Goal: Task Accomplishment & Management: Manage account settings

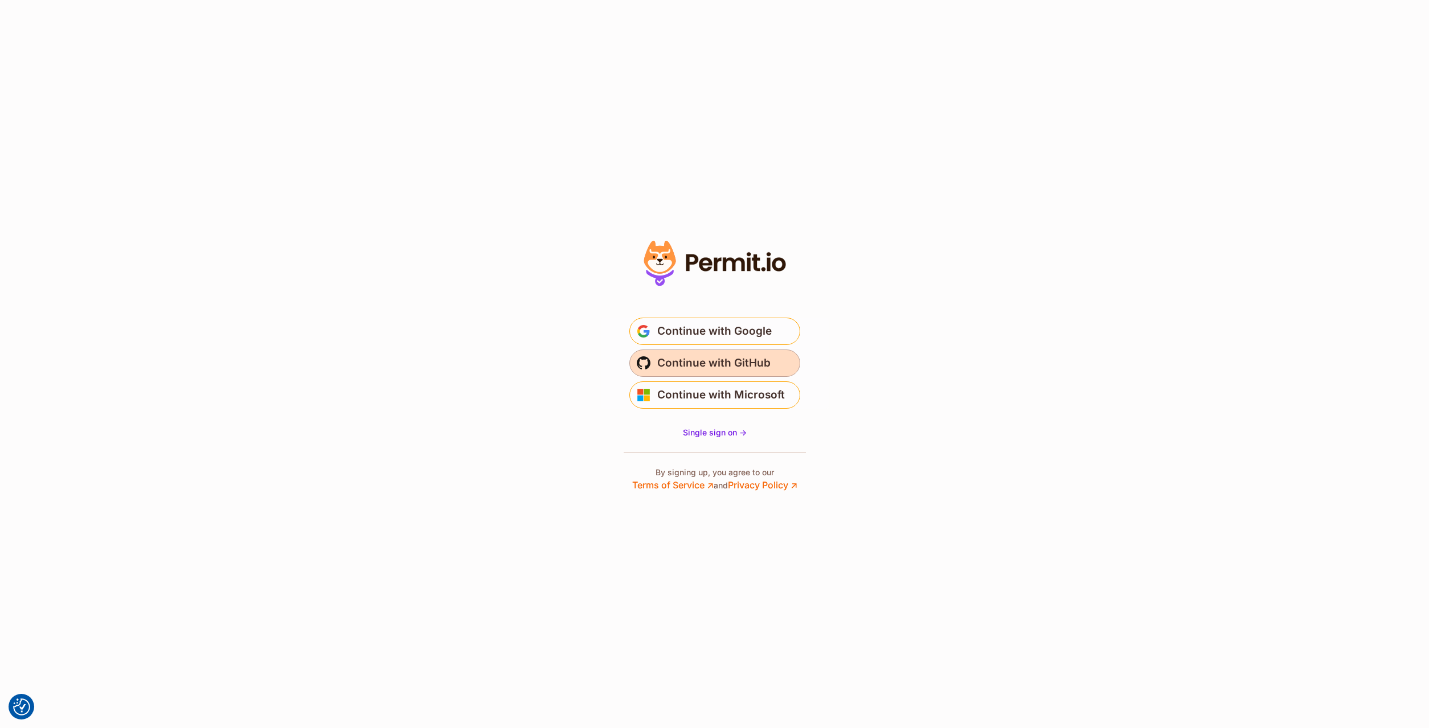
click at [657, 362] on button "Continue with GitHub" at bounding box center [714, 363] width 171 height 27
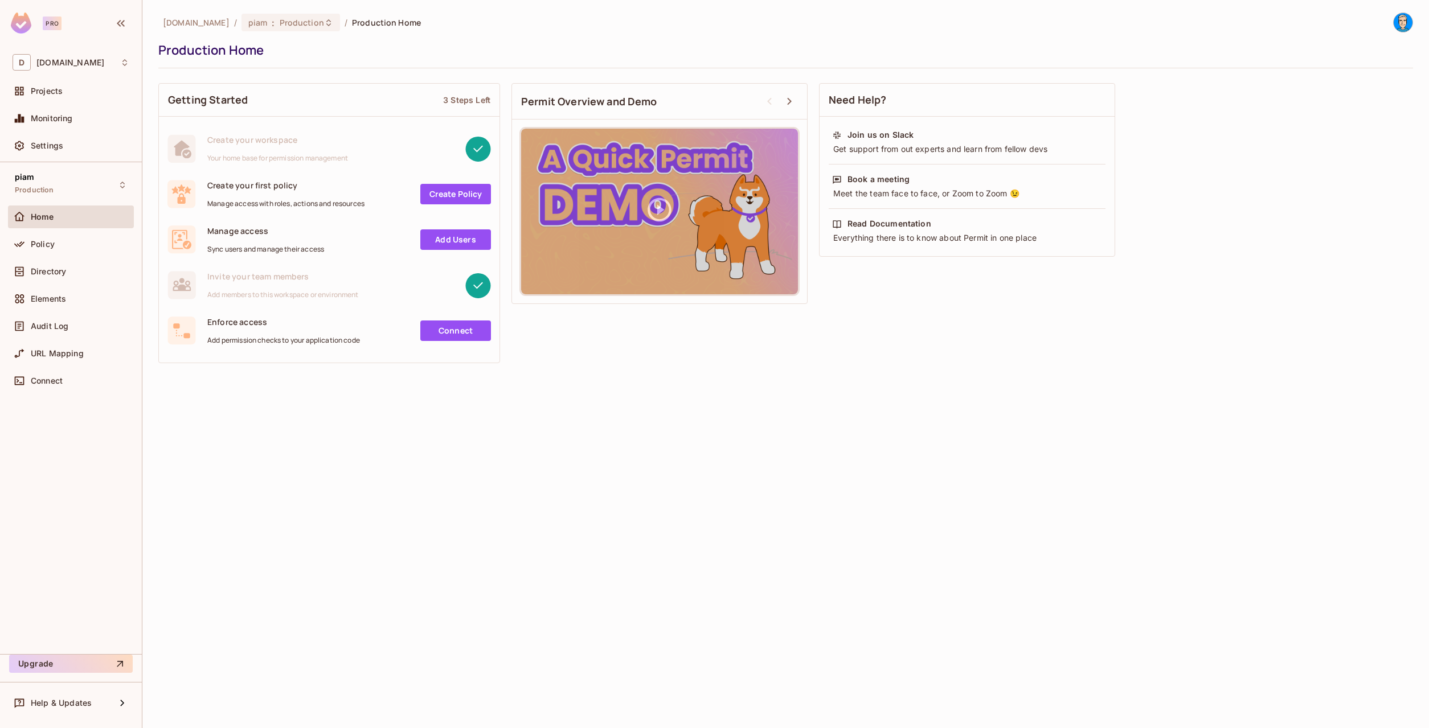
click at [56, 220] on div "Home" at bounding box center [80, 216] width 99 height 9
click at [50, 240] on span "Policy" at bounding box center [43, 244] width 24 height 9
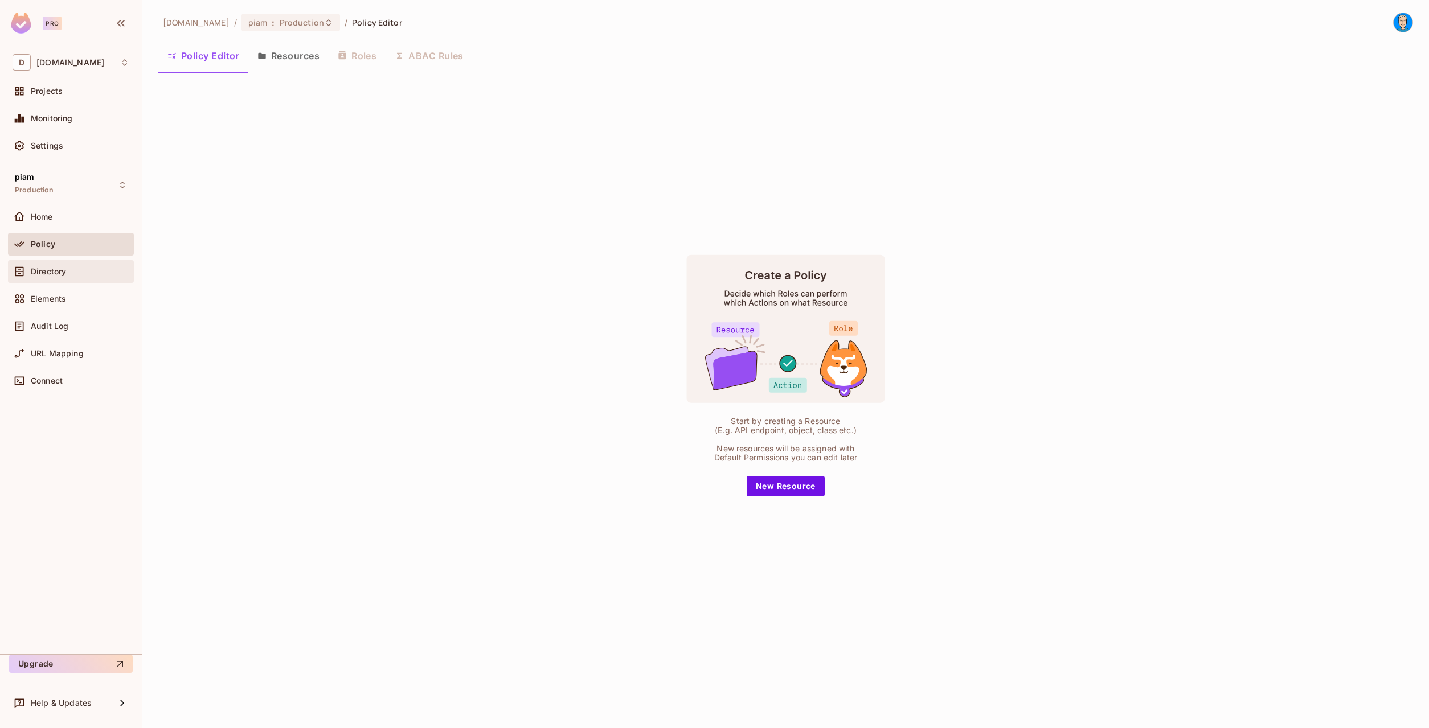
click at [54, 269] on span "Directory" at bounding box center [48, 271] width 35 height 9
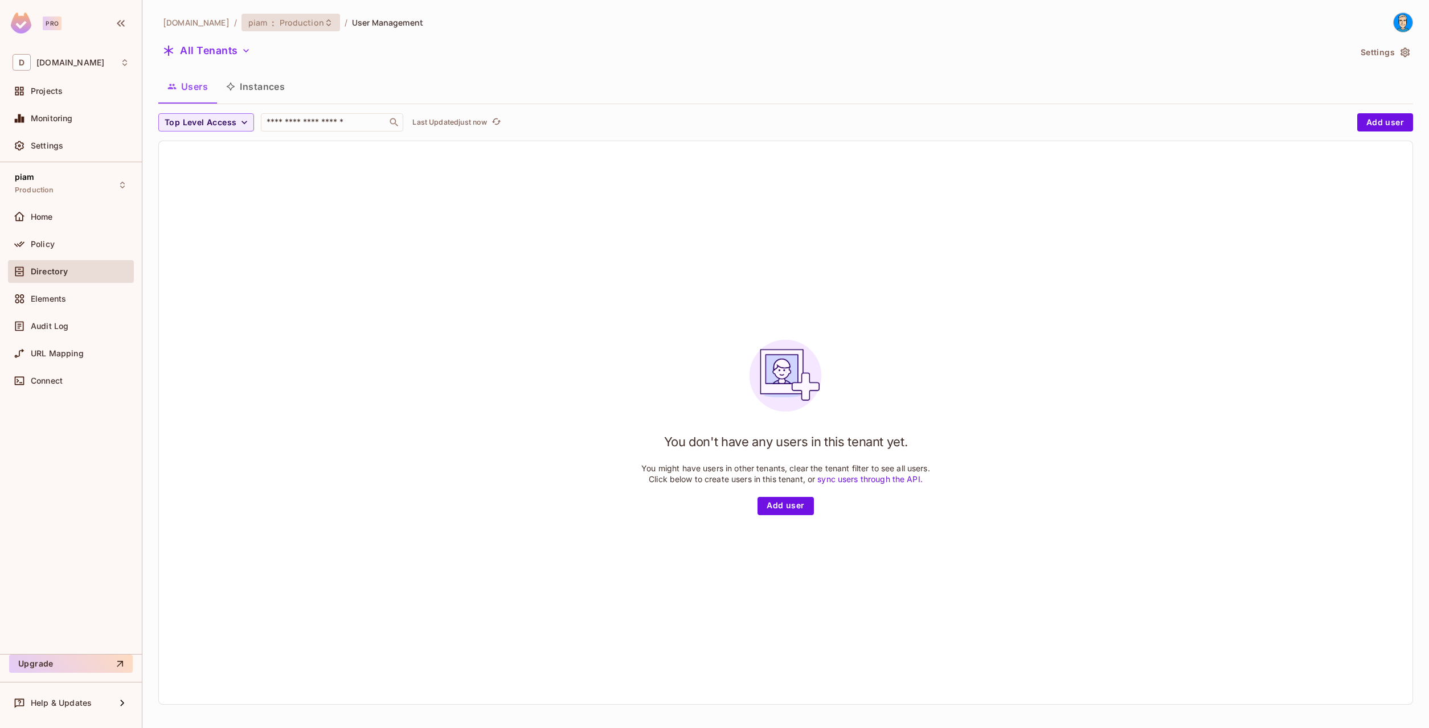
click at [280, 20] on span "Production" at bounding box center [302, 22] width 44 height 11
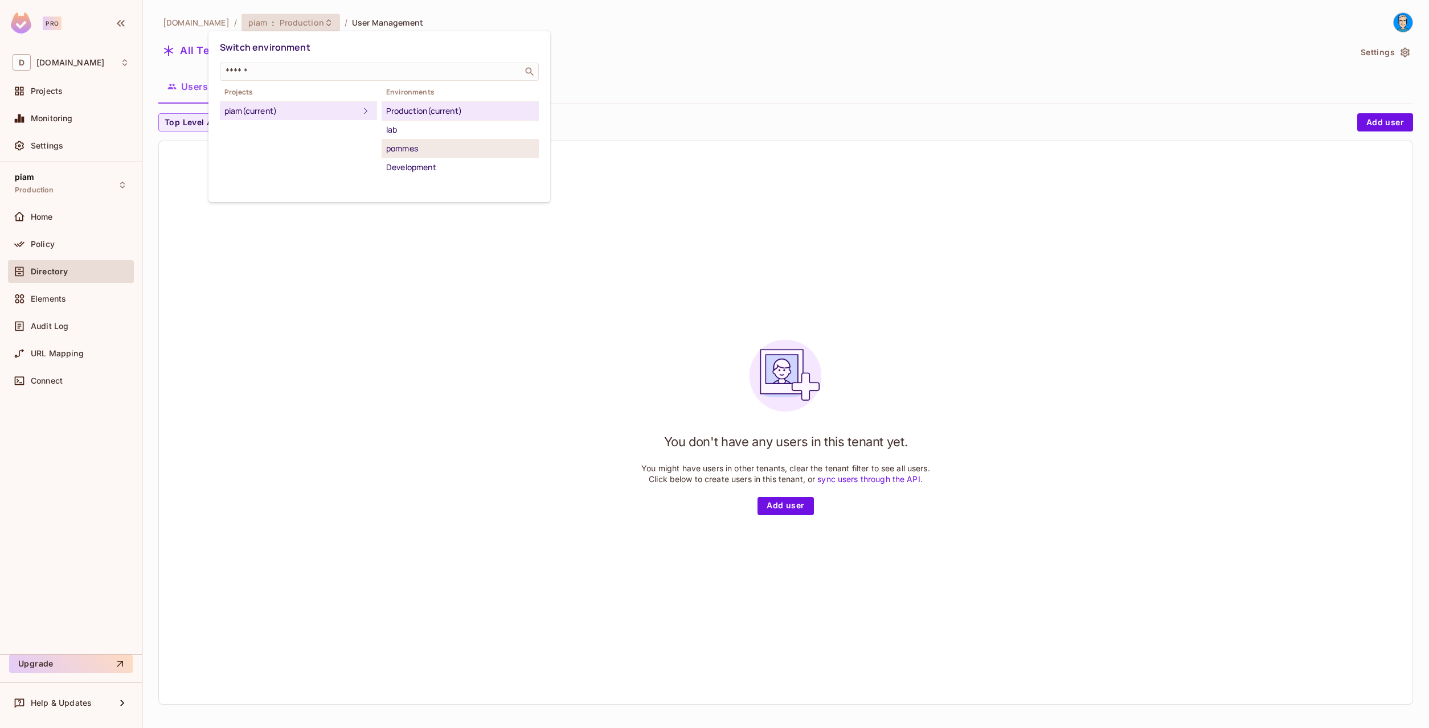
click at [448, 152] on div "pommes" at bounding box center [460, 149] width 148 height 14
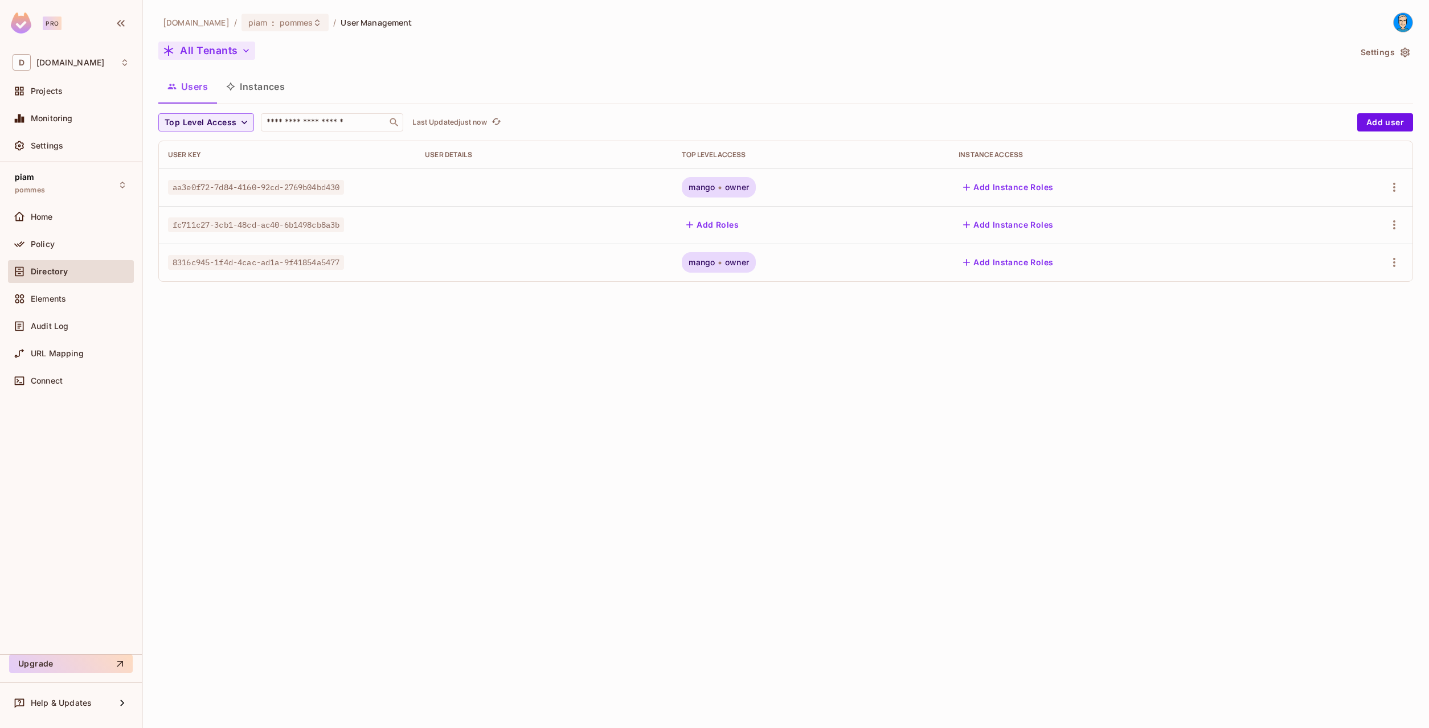
click at [224, 47] on button "All Tenants" at bounding box center [206, 51] width 97 height 18
click at [30, 148] on div at bounding box center [714, 364] width 1429 height 728
click at [49, 151] on div "Settings" at bounding box center [71, 146] width 117 height 14
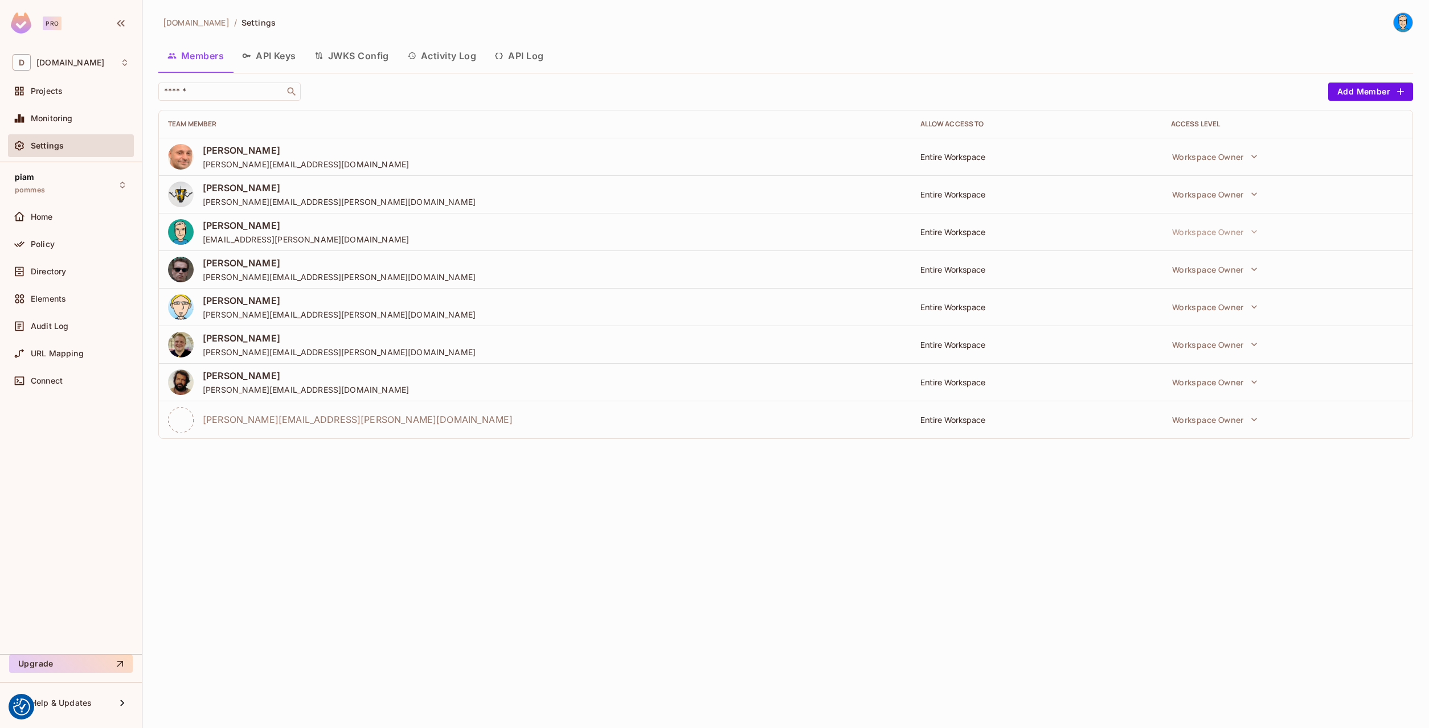
click at [506, 690] on div "datev.de / Settings Members API Keys JWKS Config Activity Log API Log ​ Add Mem…" at bounding box center [785, 364] width 1286 height 728
click at [290, 48] on button "API Keys" at bounding box center [269, 56] width 72 height 28
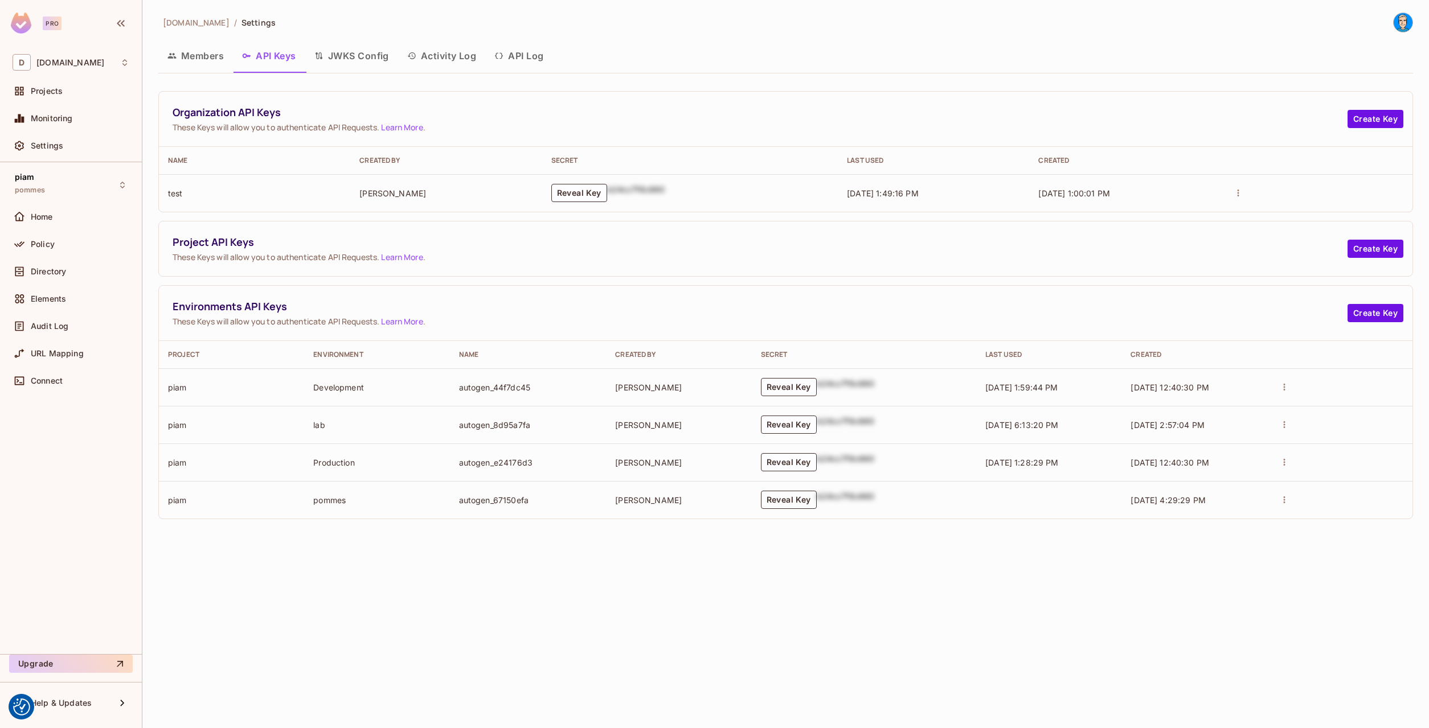
click at [790, 506] on button "Reveal Key" at bounding box center [789, 500] width 56 height 18
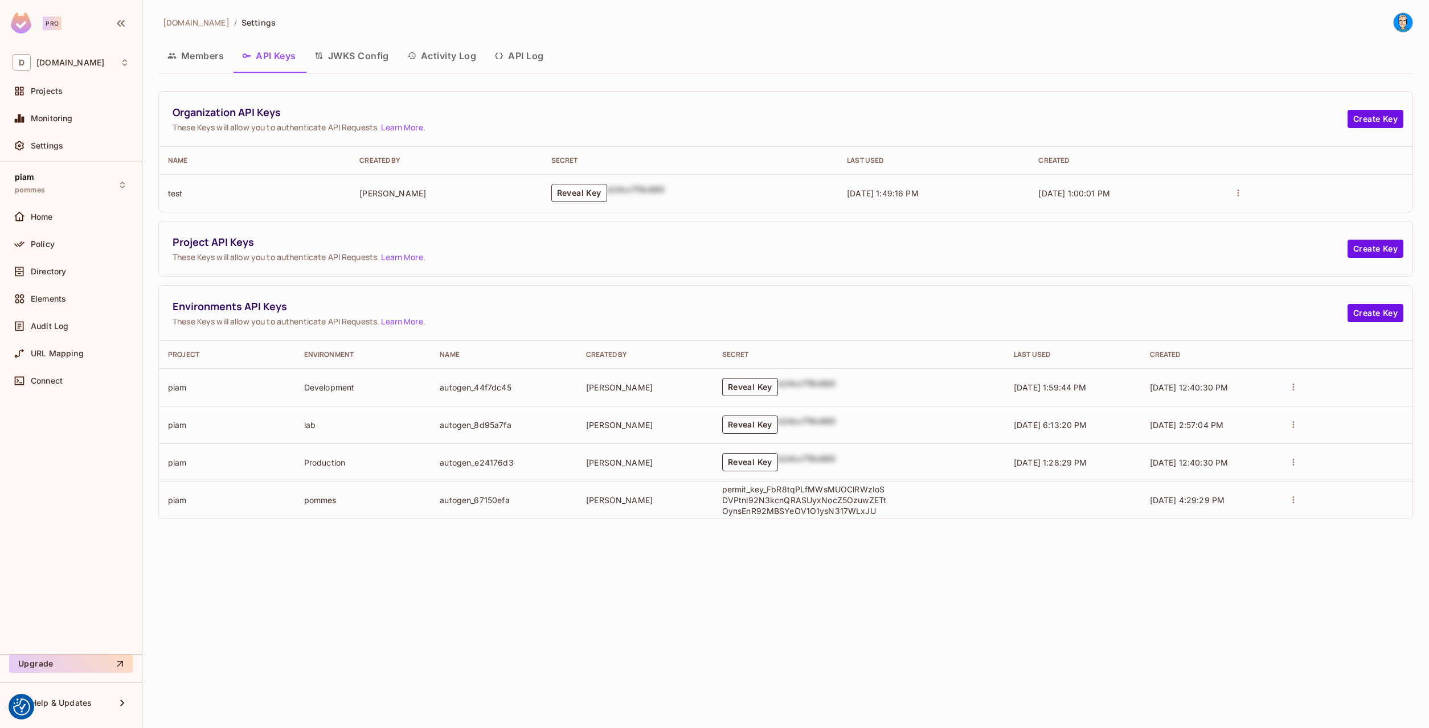
click at [851, 501] on p "permit_key_FbR8tqPLfMWsMUOClRWzIoSDVPtnl92N3kcnQRASUyxNocZ5OzuwZETtOynsEnR92MBS…" at bounding box center [804, 500] width 165 height 32
click at [57, 220] on div "Home" at bounding box center [80, 216] width 99 height 9
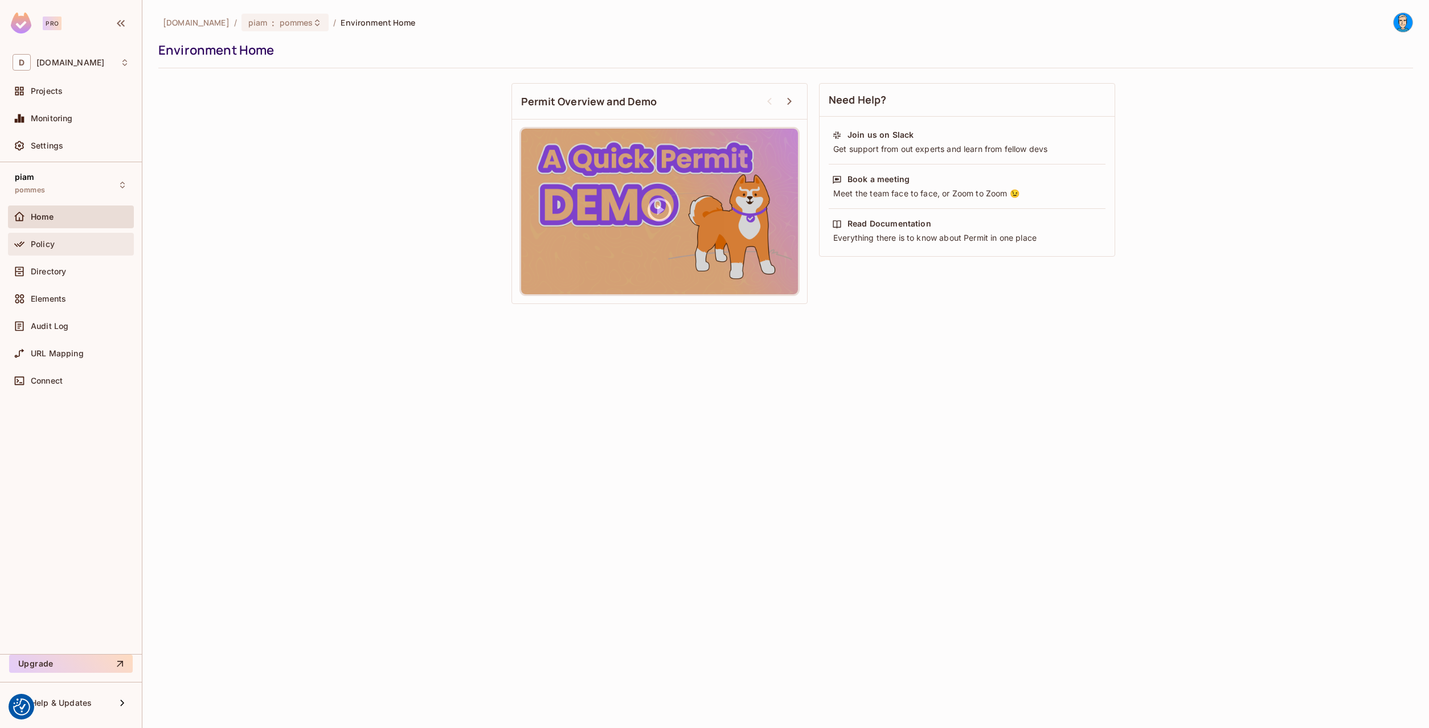
click at [58, 244] on div "Policy" at bounding box center [80, 244] width 99 height 9
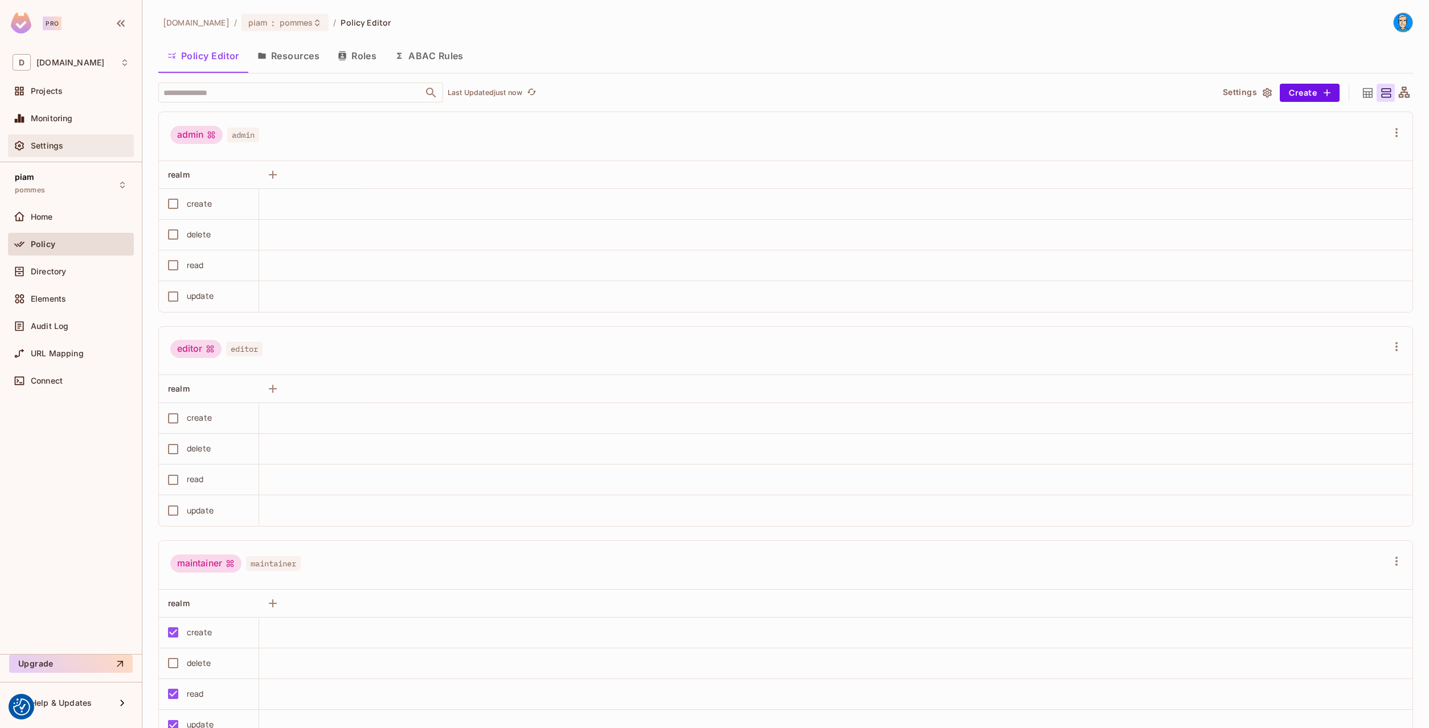
click at [55, 143] on span "Settings" at bounding box center [47, 145] width 32 height 9
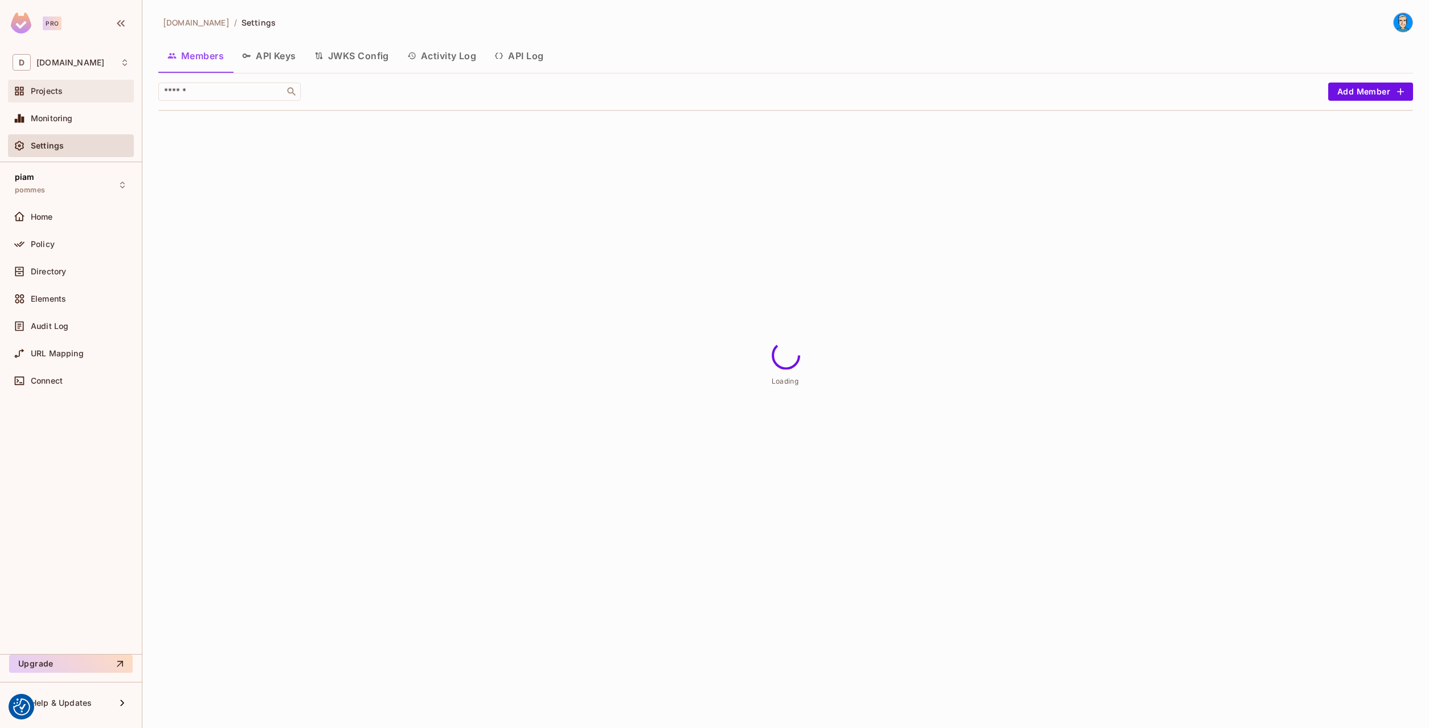
click at [54, 89] on span "Projects" at bounding box center [47, 91] width 32 height 9
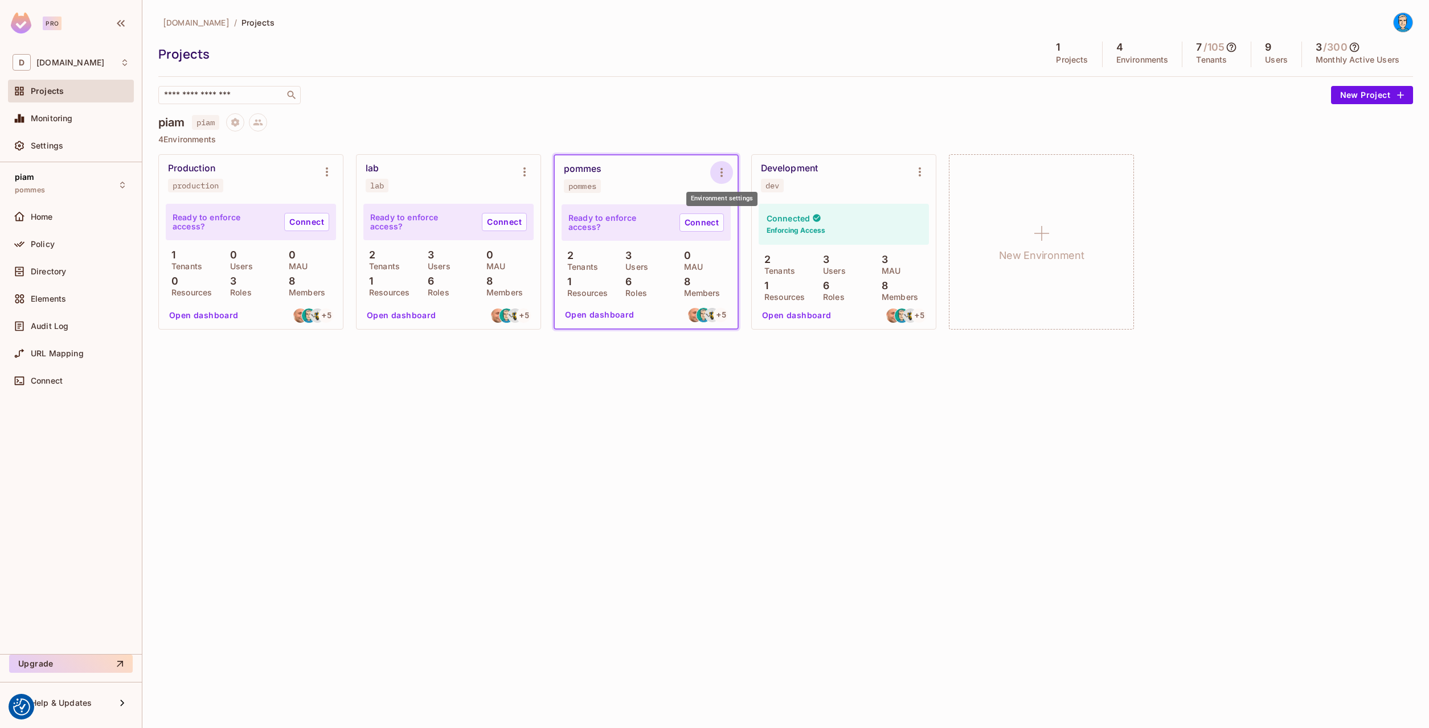
click at [727, 170] on icon "Environment settings" at bounding box center [722, 173] width 14 height 14
click at [628, 101] on div at bounding box center [714, 364] width 1429 height 728
click at [241, 418] on div "datev.de / Projects Projects 1 Projects 4 Environments 7 / 105 Tenants 9 Users …" at bounding box center [785, 364] width 1286 height 728
click at [105, 189] on div "piam pommes" at bounding box center [71, 184] width 126 height 31
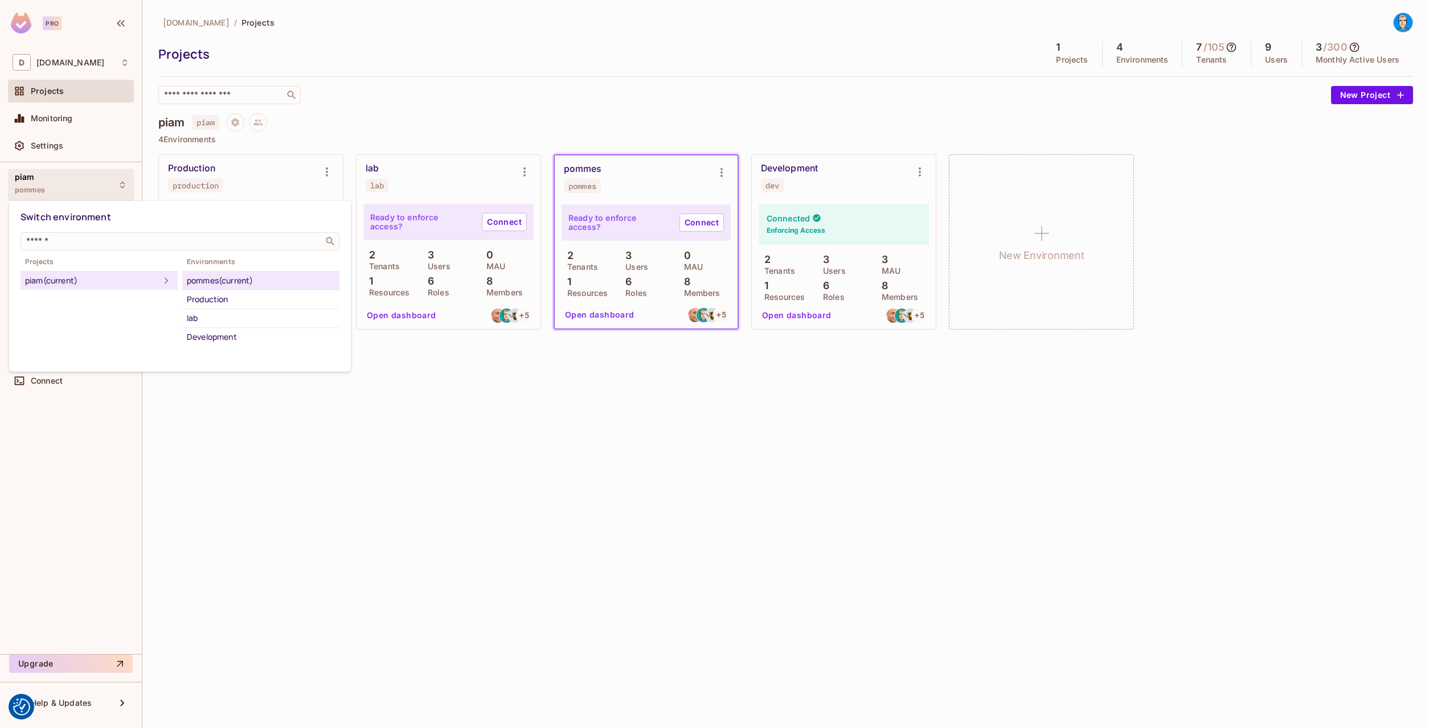
click at [287, 668] on div at bounding box center [714, 364] width 1429 height 728
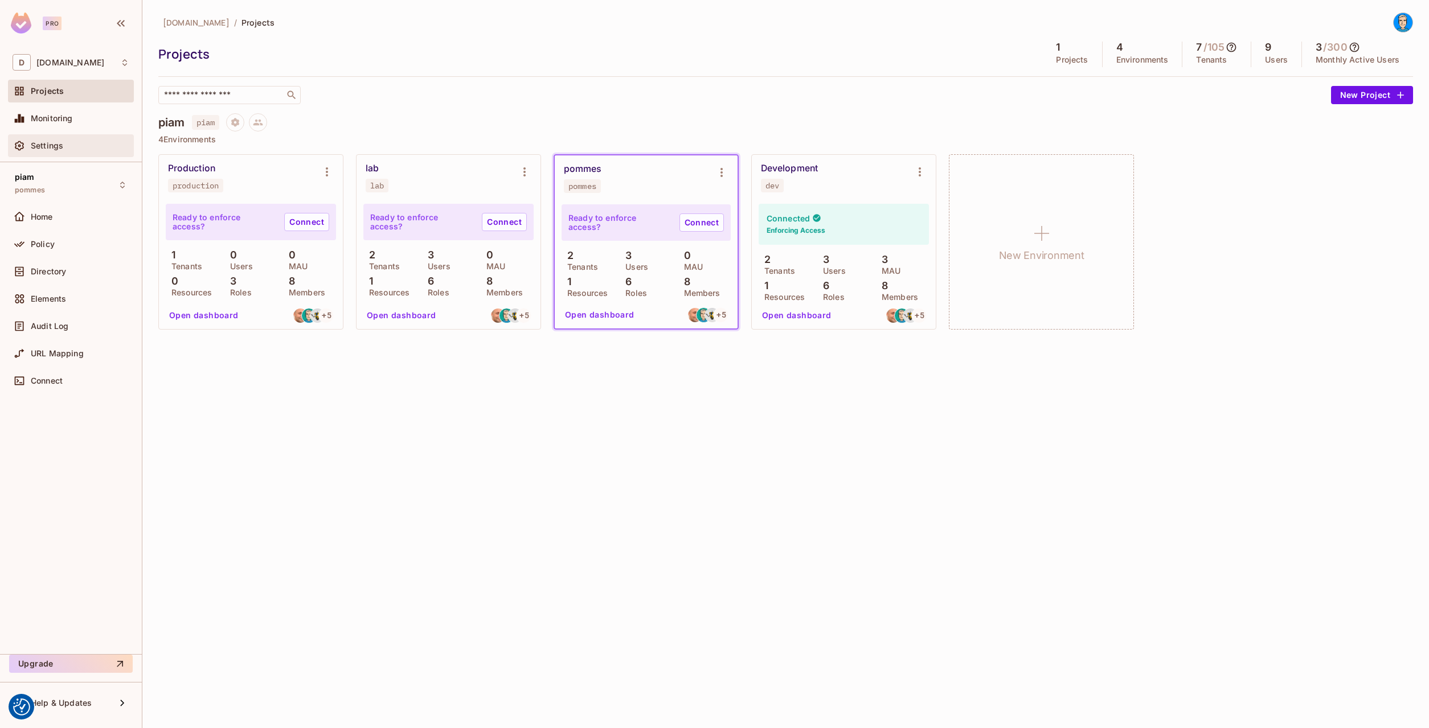
click at [75, 151] on div "Settings" at bounding box center [71, 146] width 117 height 14
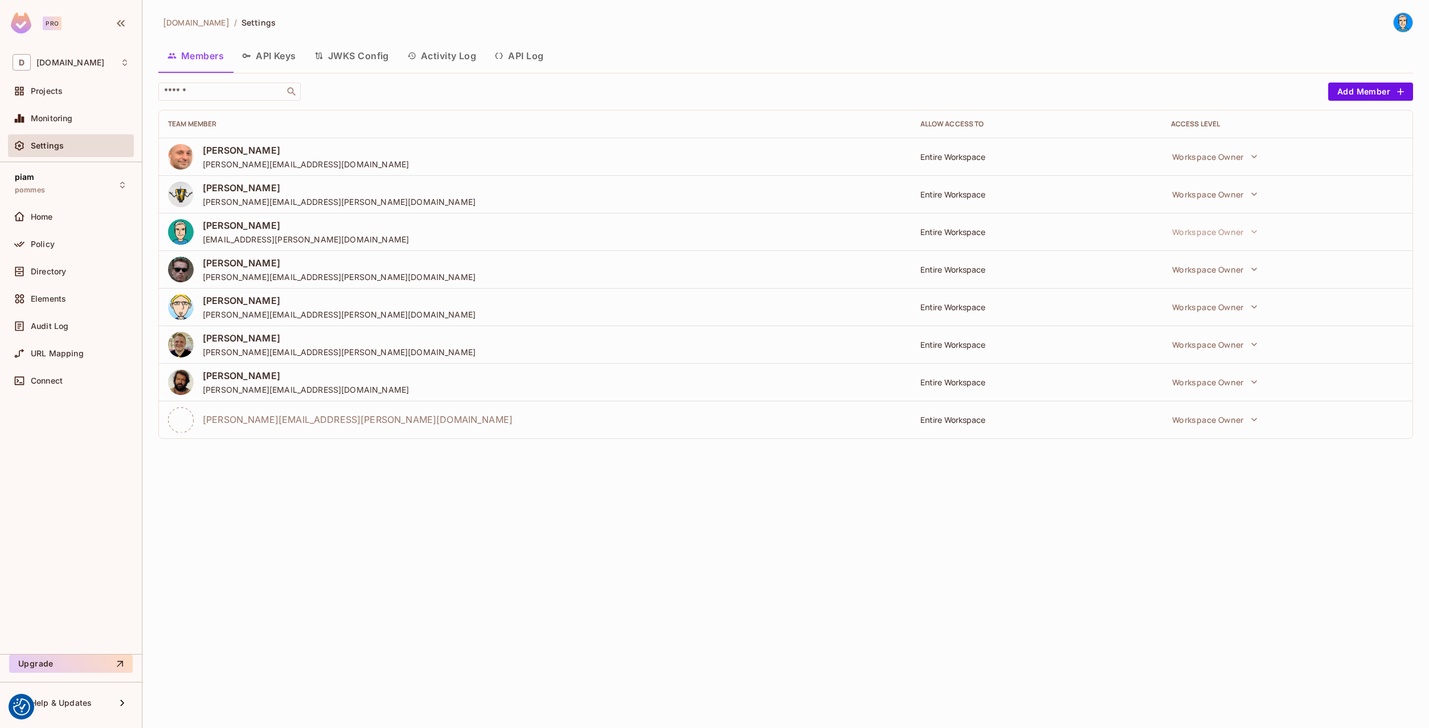
click at [266, 52] on button "API Keys" at bounding box center [269, 56] width 72 height 28
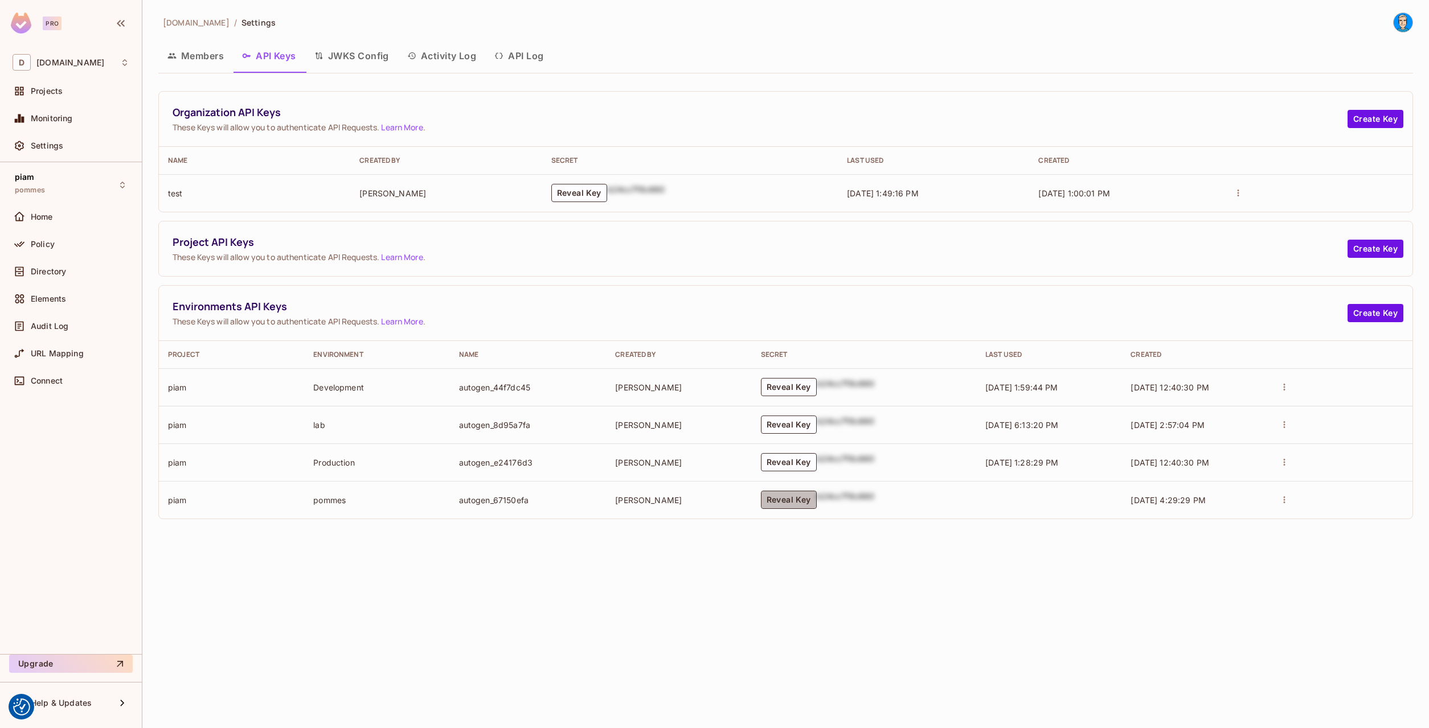
click at [790, 500] on button "Reveal Key" at bounding box center [789, 500] width 56 height 18
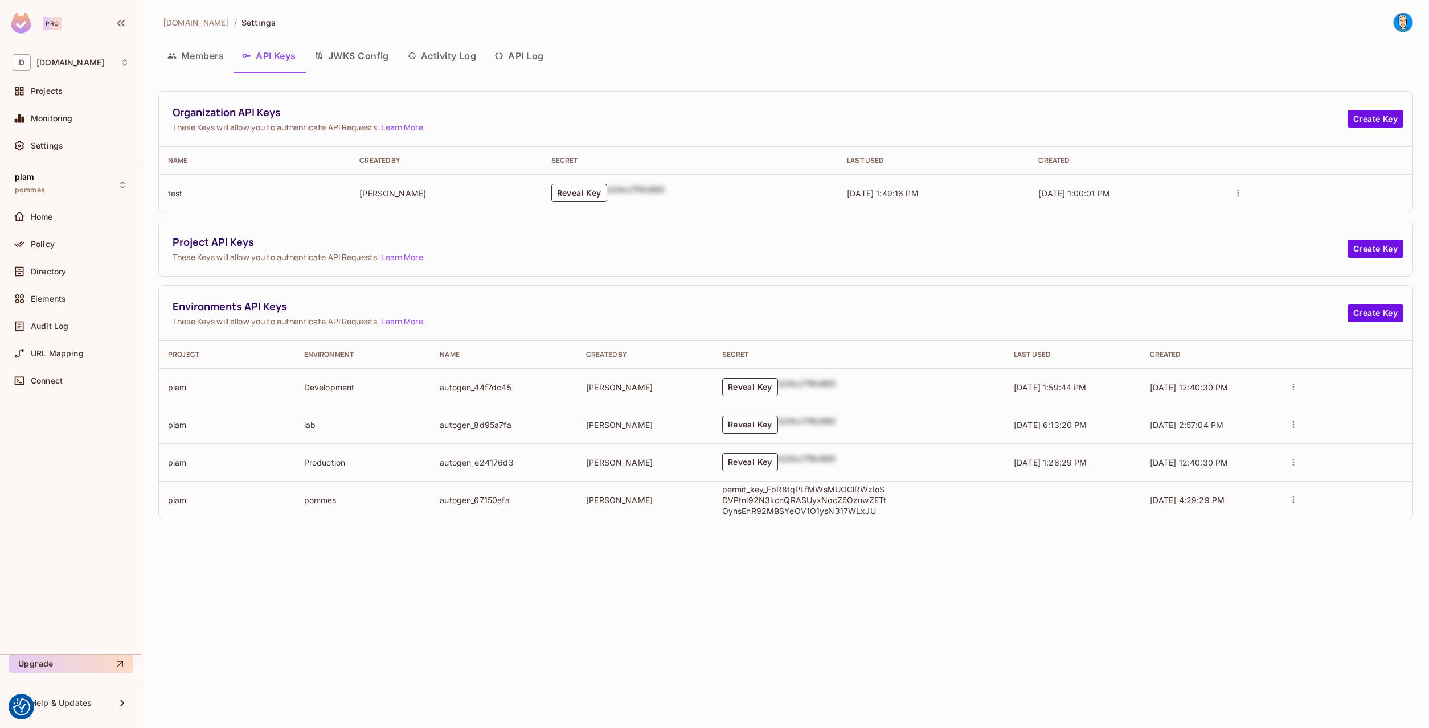
click at [769, 499] on p "permit_key_FbR8tqPLfMWsMUOClRWzIoSDVPtnl92N3kcnQRASUyxNocZ5OzuwZETtOynsEnR92MBS…" at bounding box center [804, 500] width 165 height 32
click at [768, 498] on p "permit_key_FbR8tqPLfMWsMUOClRWzIoSDVPtnl92N3kcnQRASUyxNocZ5OzuwZETtOynsEnR92MBS…" at bounding box center [804, 500] width 165 height 32
click at [60, 241] on div "Policy" at bounding box center [80, 244] width 99 height 9
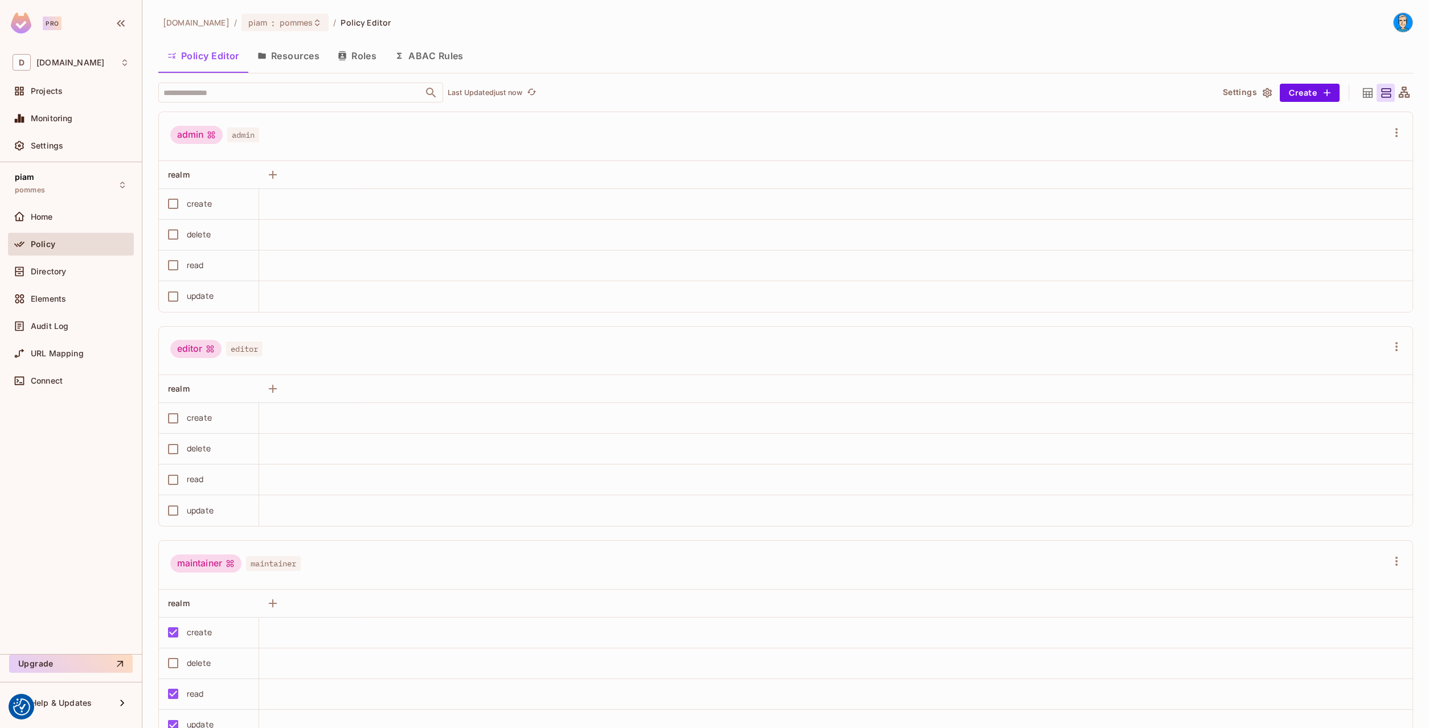
click at [51, 272] on span "Directory" at bounding box center [48, 271] width 35 height 9
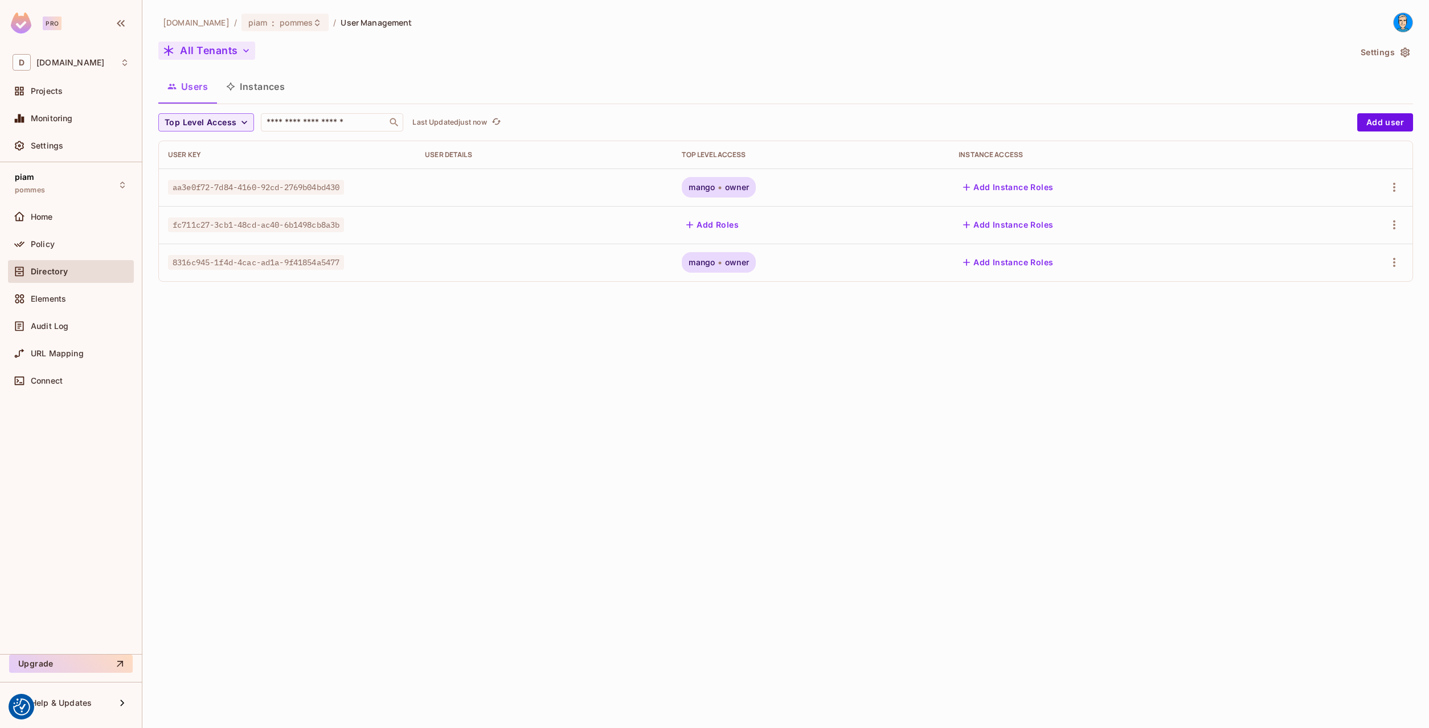
click at [204, 48] on button "All Tenants" at bounding box center [206, 51] width 97 height 18
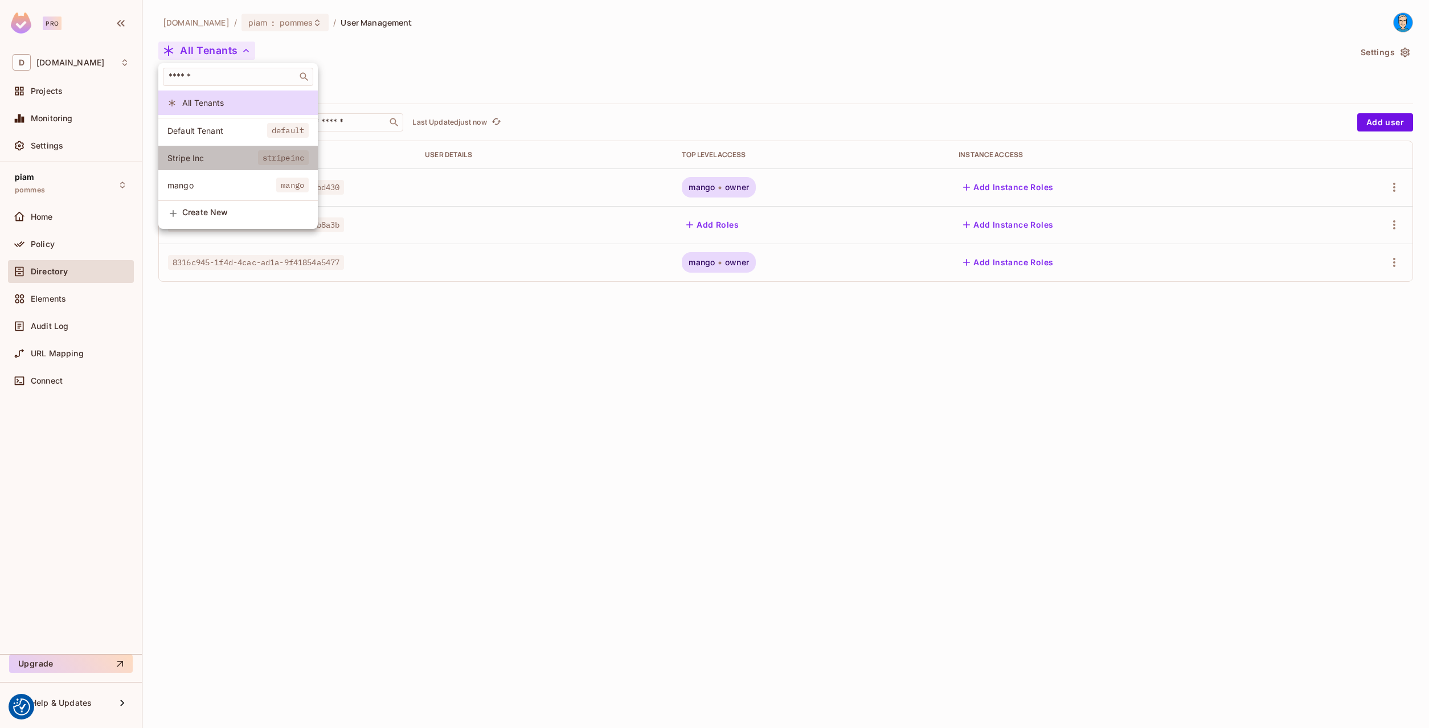
click at [212, 164] on li "Stripe Inc stripeinc" at bounding box center [237, 158] width 159 height 24
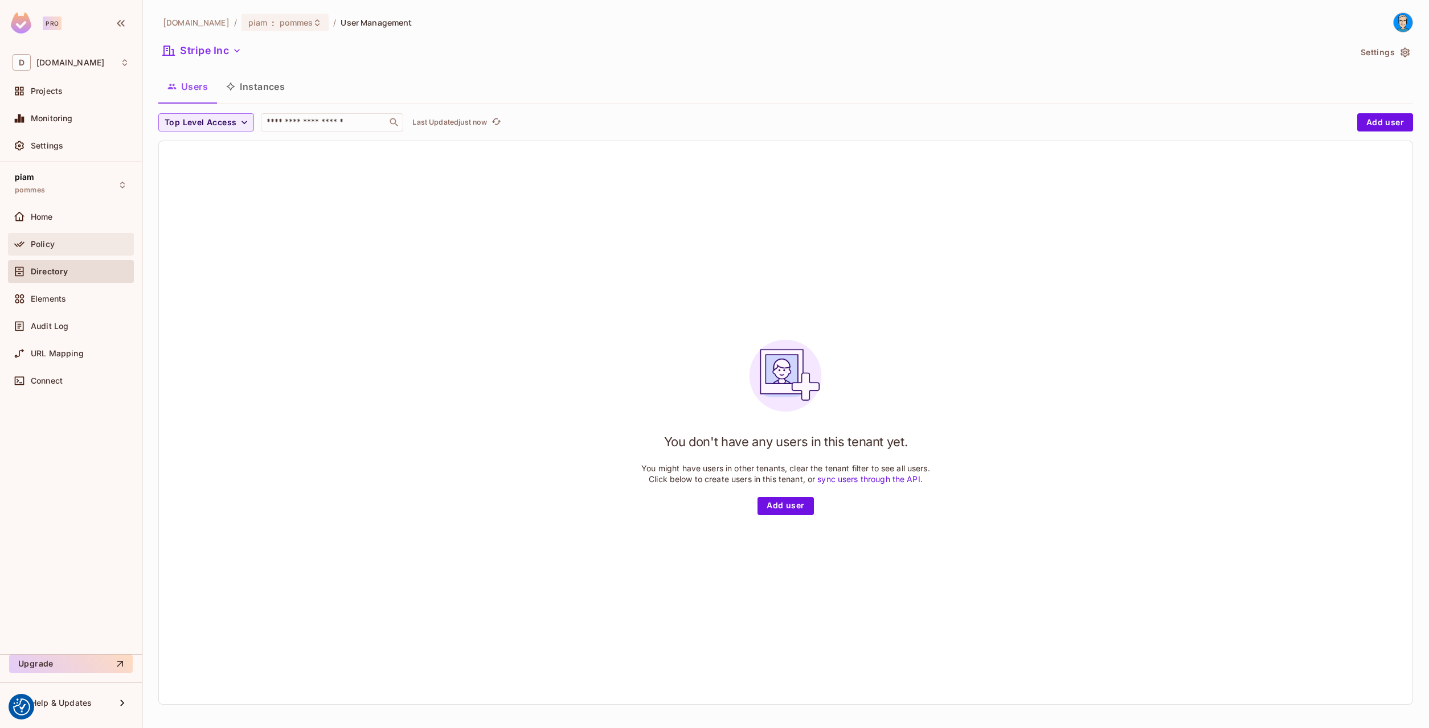
click at [75, 245] on div "Policy" at bounding box center [80, 244] width 99 height 9
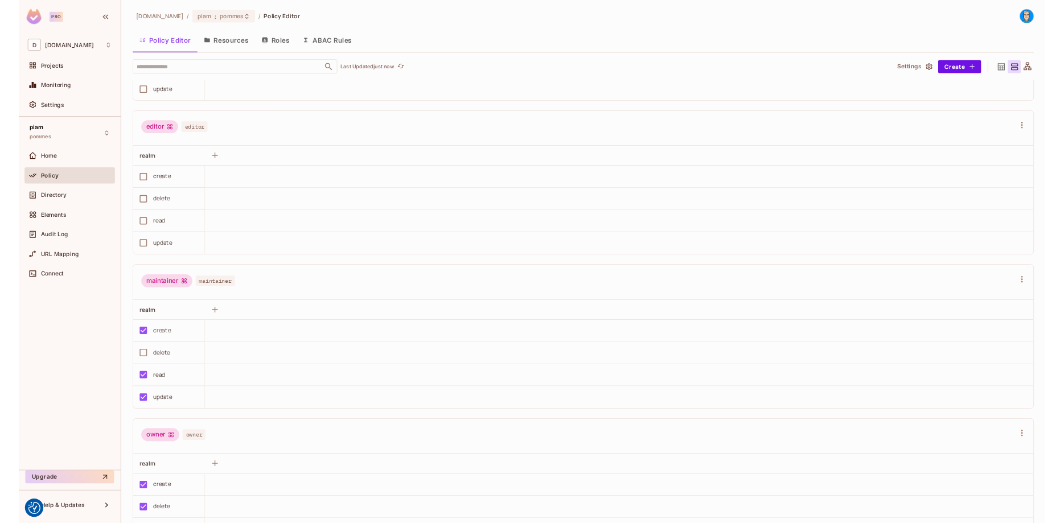
scroll to position [130, 0]
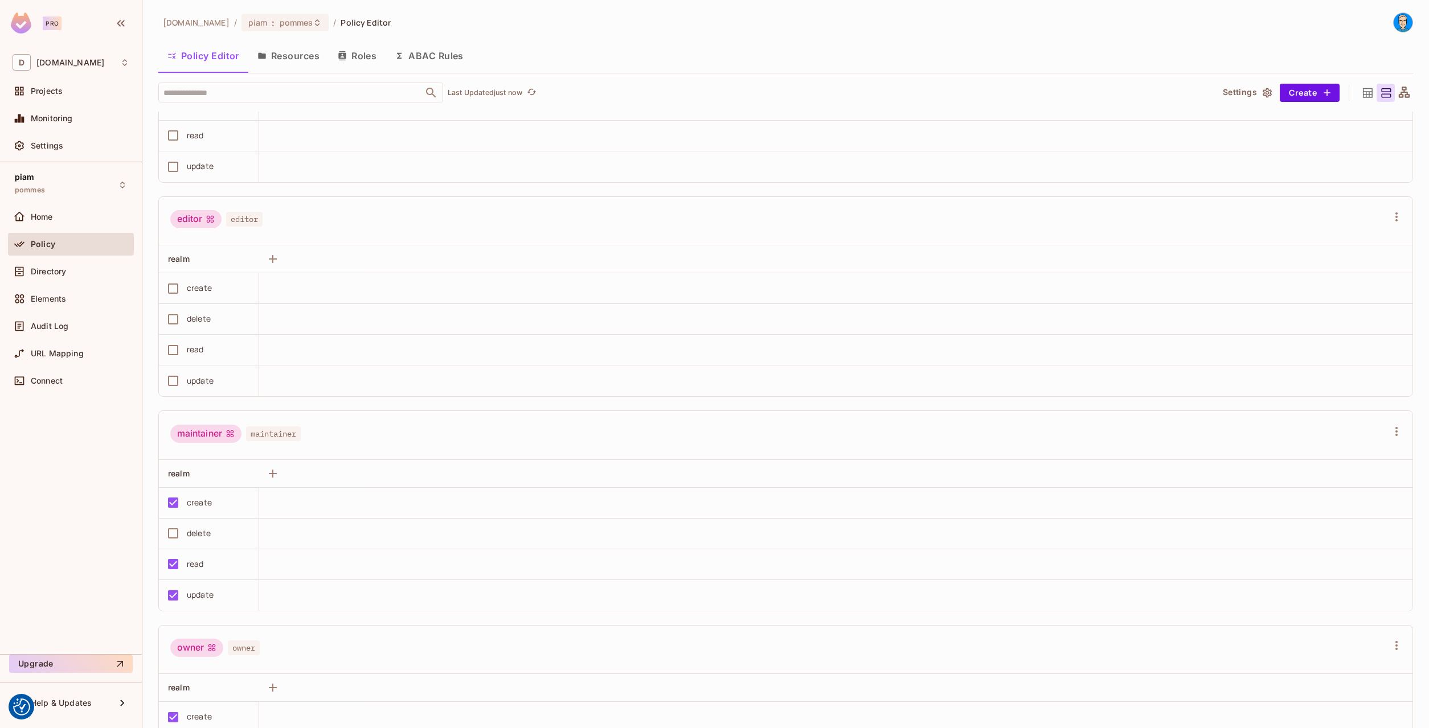
click at [319, 59] on button "Resources" at bounding box center [288, 56] width 80 height 28
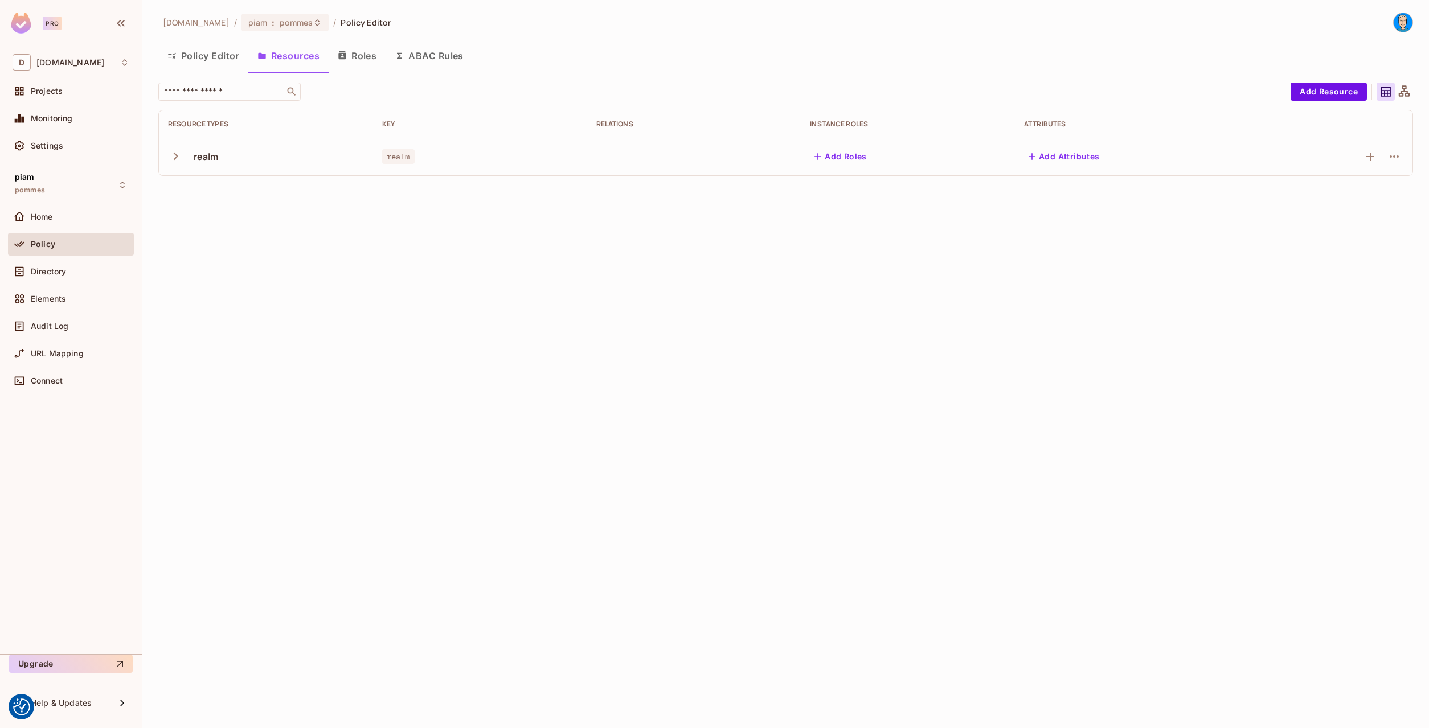
click at [1396, 23] on img at bounding box center [1402, 22] width 19 height 19
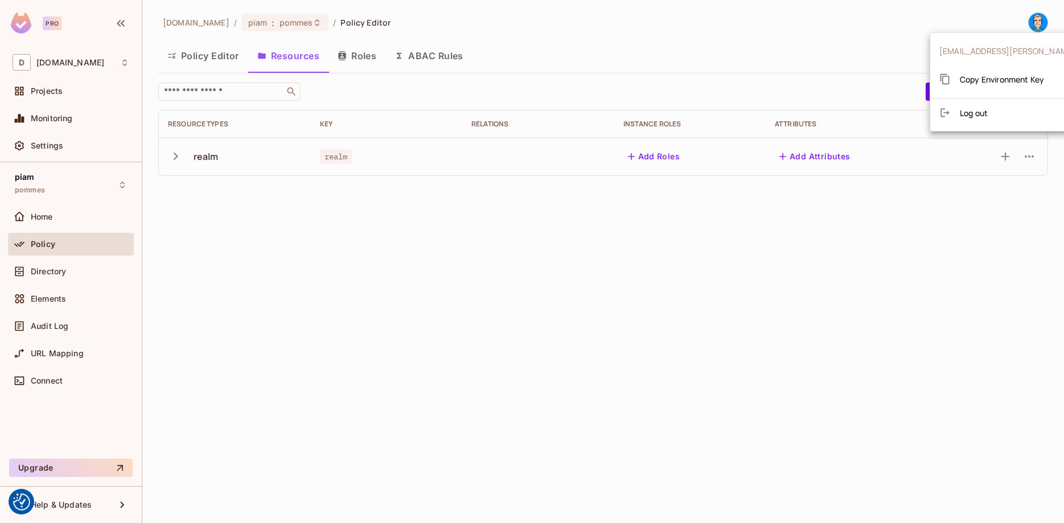
click at [186, 61] on div at bounding box center [532, 261] width 1064 height 523
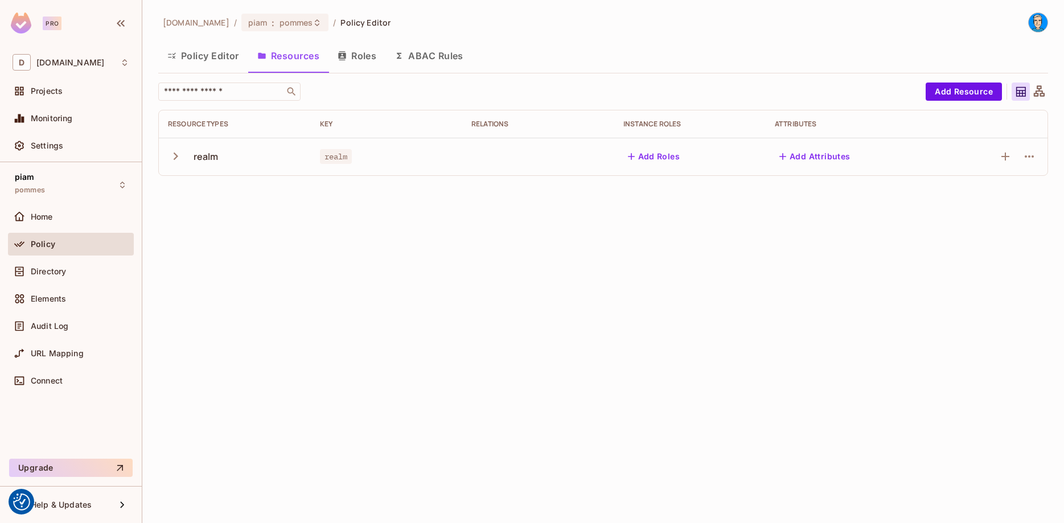
click at [200, 57] on button "Policy Editor" at bounding box center [203, 56] width 90 height 28
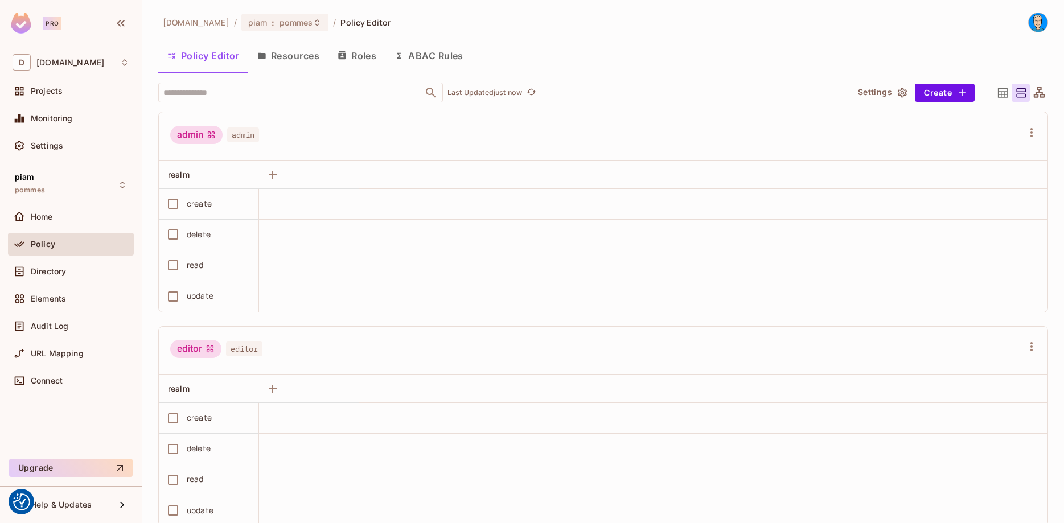
click at [284, 59] on button "Resources" at bounding box center [288, 56] width 80 height 28
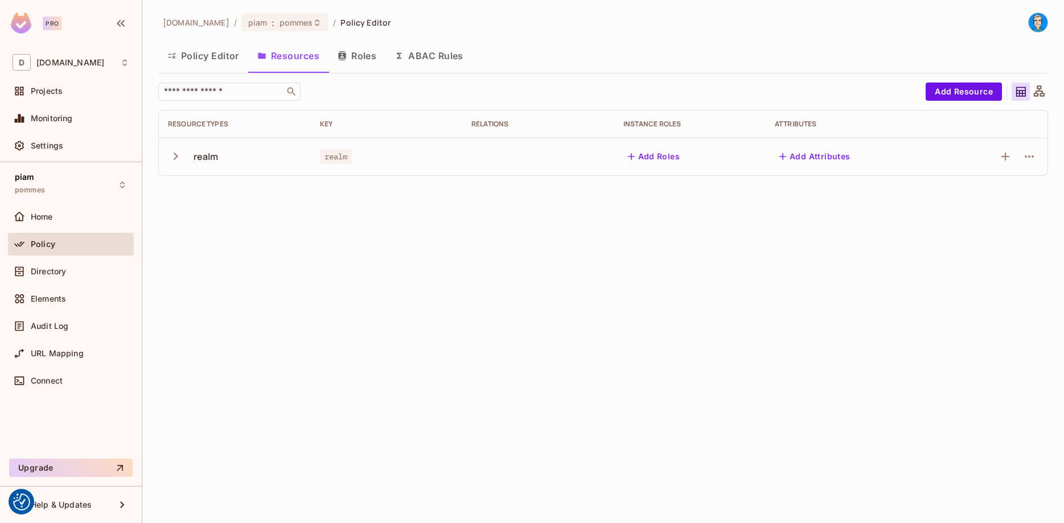
click at [61, 247] on div "Policy" at bounding box center [80, 244] width 99 height 9
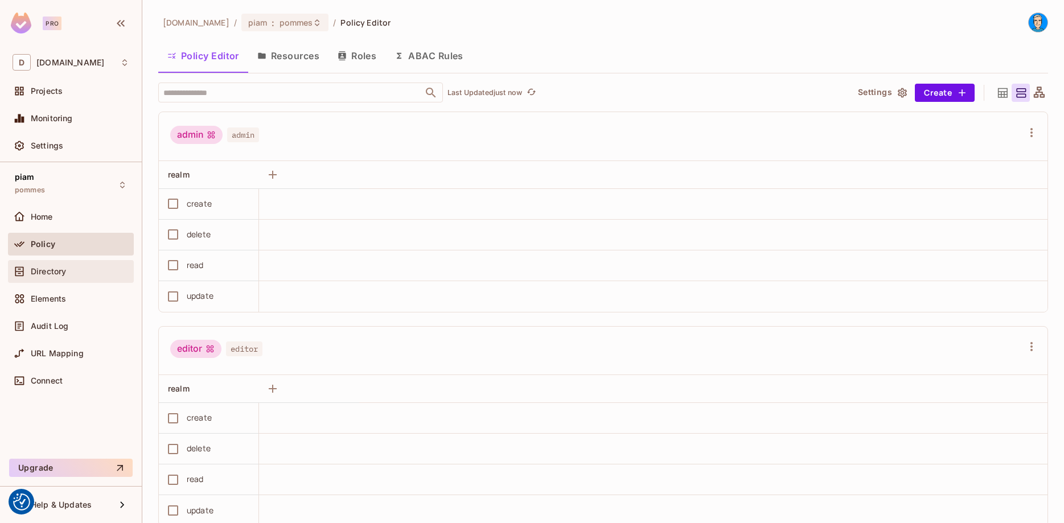
click at [56, 269] on span "Directory" at bounding box center [48, 271] width 35 height 9
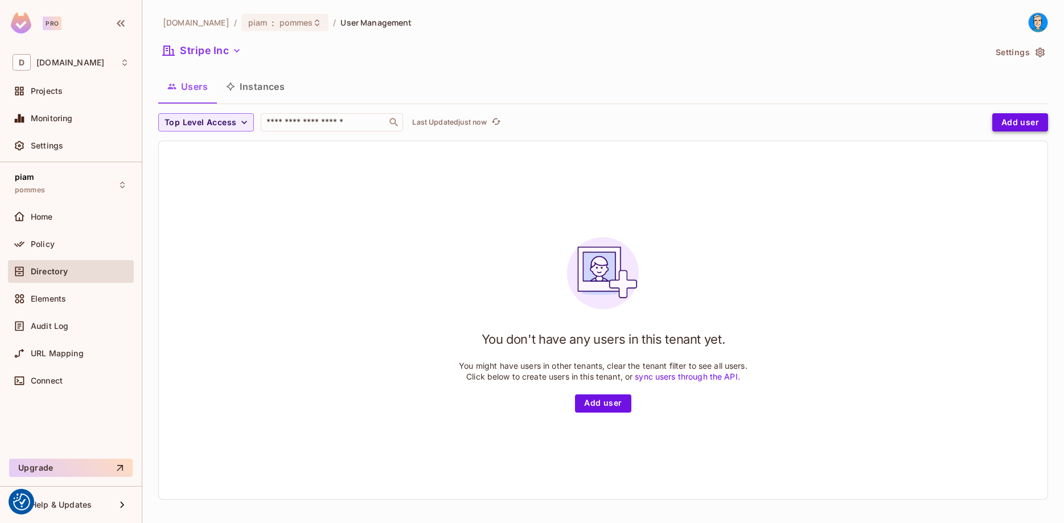
click at [995, 121] on button "Add user" at bounding box center [1020, 122] width 56 height 18
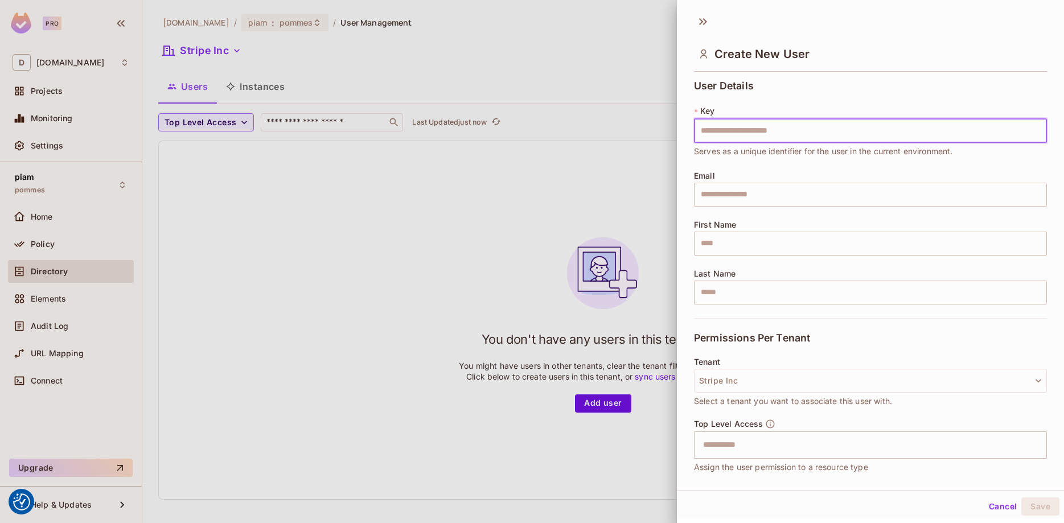
click at [745, 137] on input "text" at bounding box center [870, 131] width 353 height 24
click at [740, 134] on input "text" at bounding box center [870, 131] width 353 height 24
click at [280, 54] on div at bounding box center [532, 261] width 1064 height 523
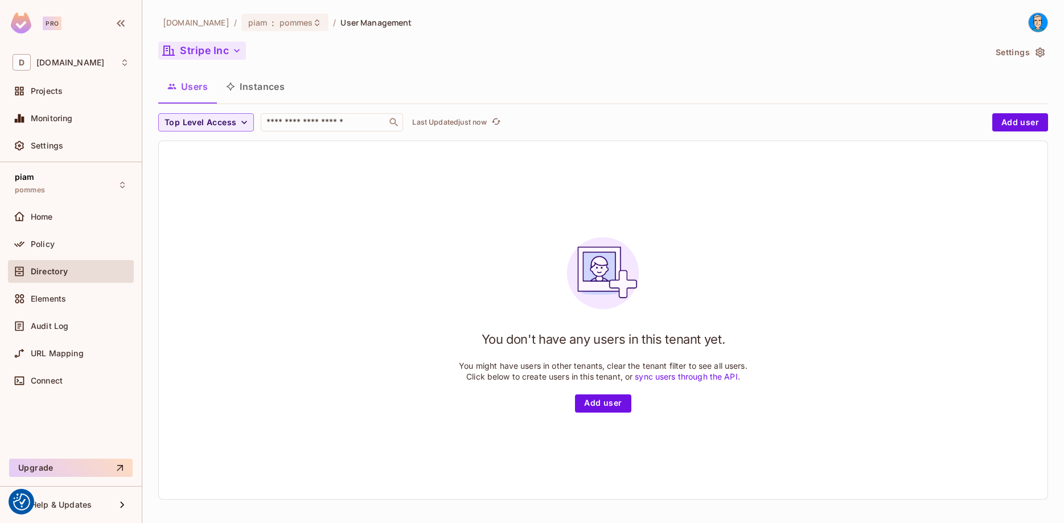
click at [220, 51] on button "Stripe Inc" at bounding box center [202, 51] width 88 height 18
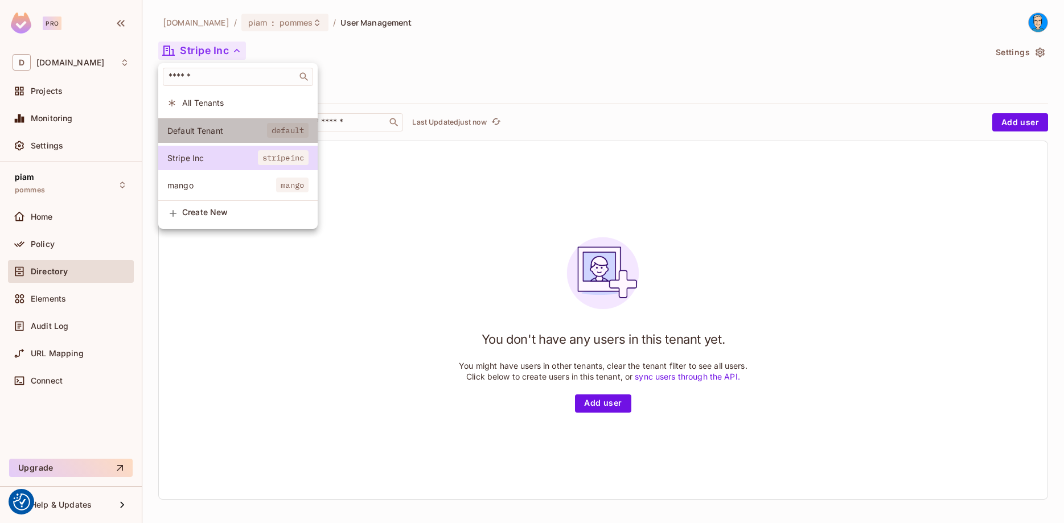
click at [221, 126] on span "Default Tenant" at bounding box center [217, 130] width 100 height 11
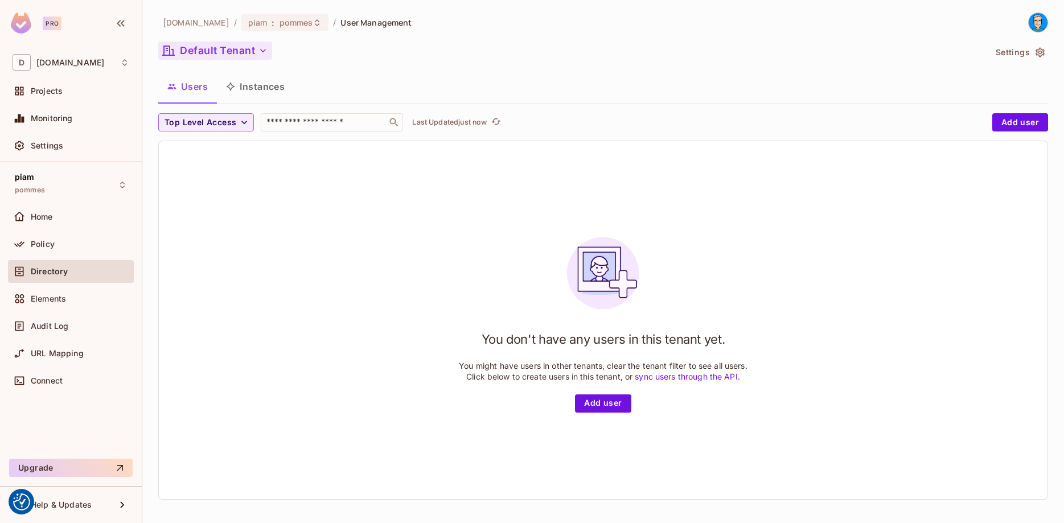
click at [248, 50] on button "Default Tenant" at bounding box center [215, 51] width 114 height 18
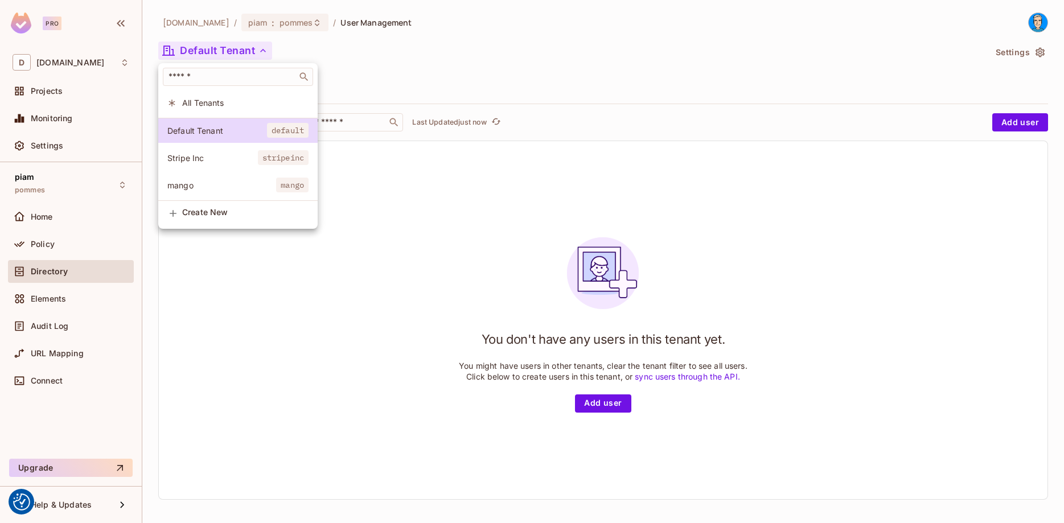
click at [230, 162] on span "Stripe Inc" at bounding box center [212, 158] width 91 height 11
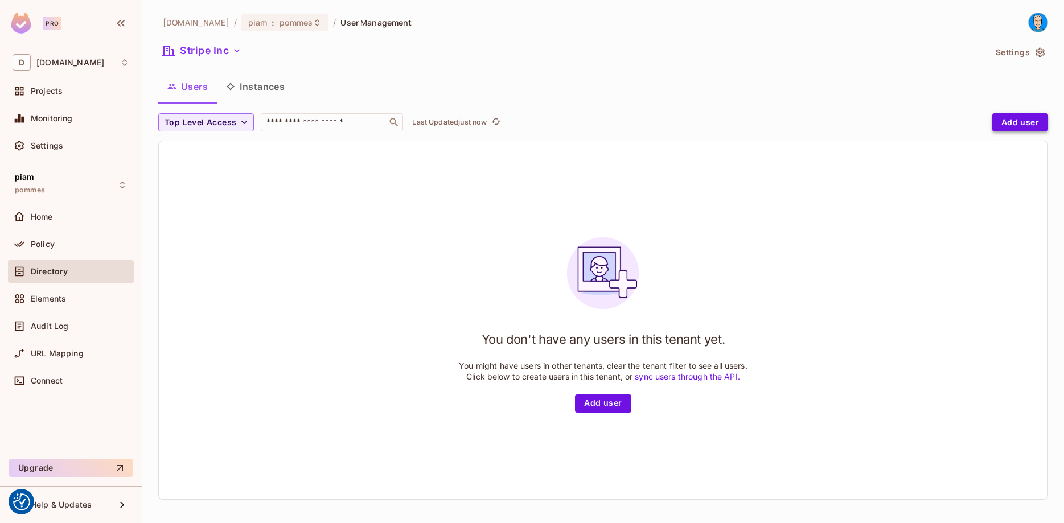
click at [1016, 124] on button "Add user" at bounding box center [1020, 122] width 56 height 18
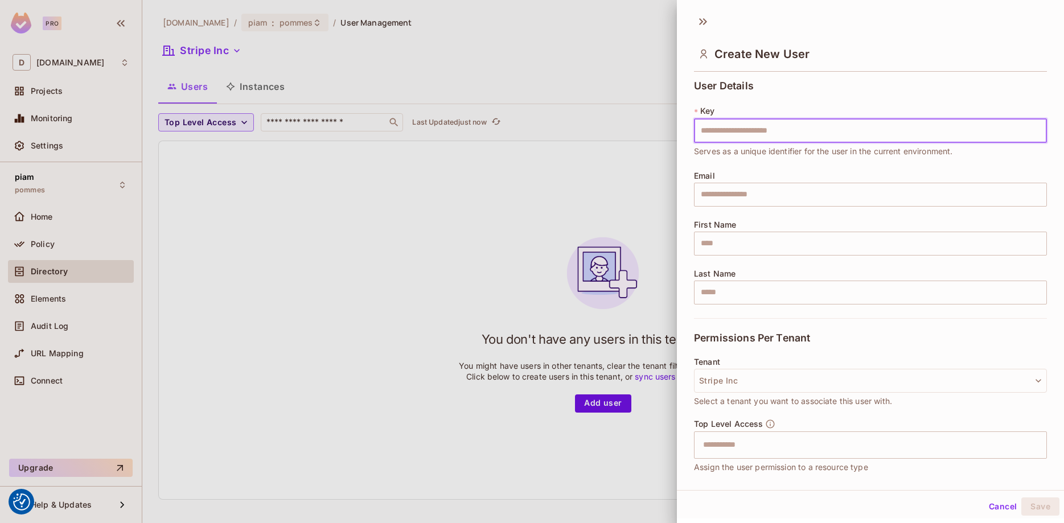
click at [795, 137] on input "text" at bounding box center [870, 131] width 353 height 24
type input "**********"
click at [847, 372] on button "Stripe Inc" at bounding box center [870, 381] width 353 height 24
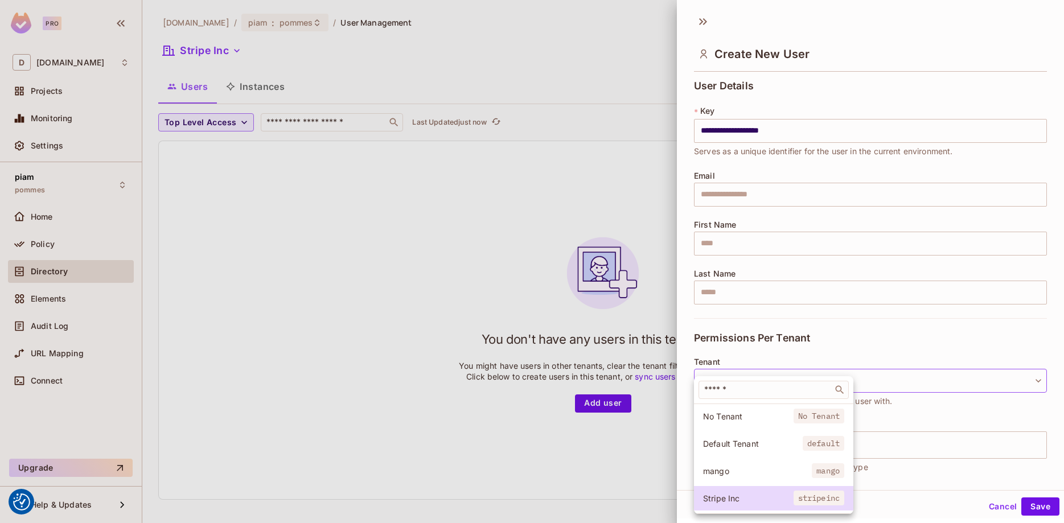
click at [867, 343] on div at bounding box center [532, 261] width 1064 height 523
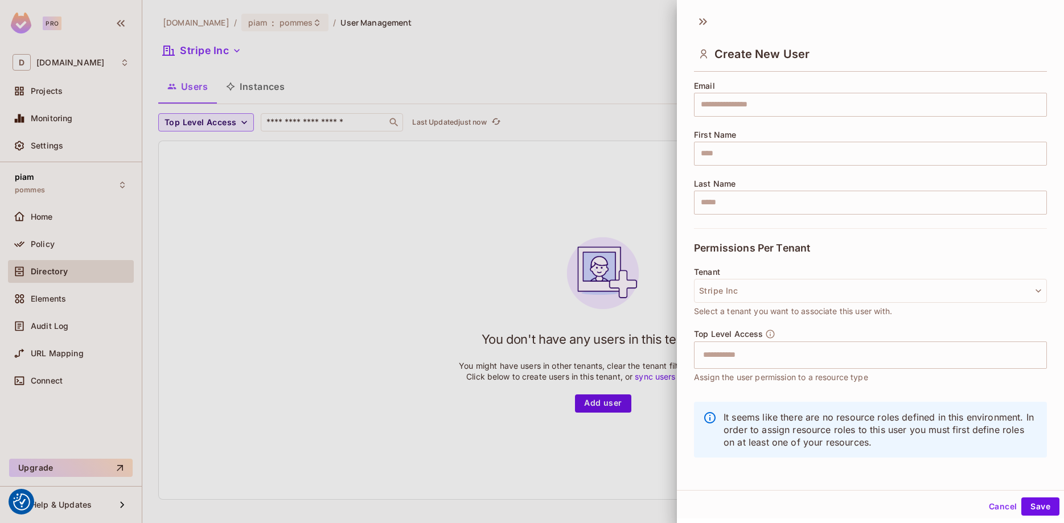
scroll to position [92, 0]
click at [1041, 506] on button "Save" at bounding box center [1040, 507] width 38 height 18
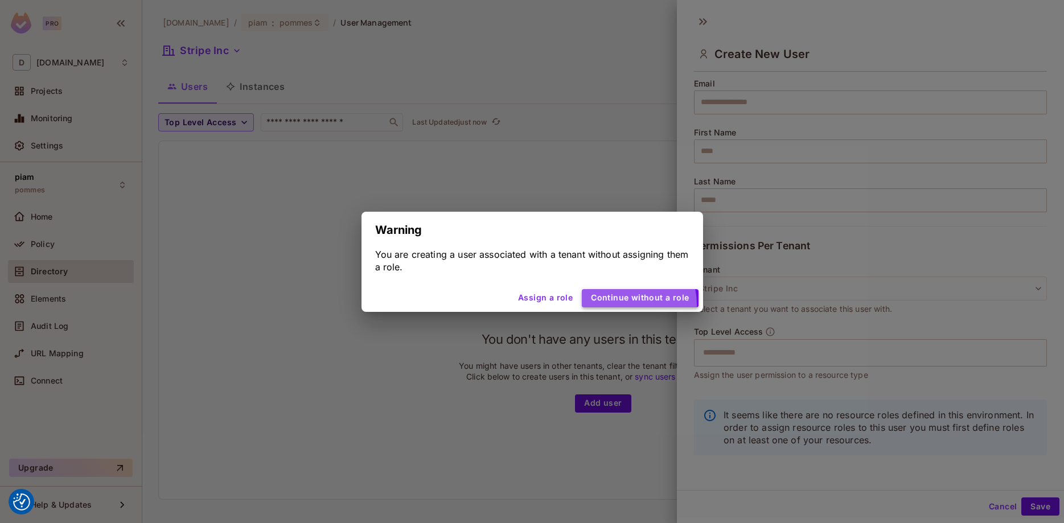
click at [618, 305] on button "Continue without a role" at bounding box center [640, 298] width 116 height 18
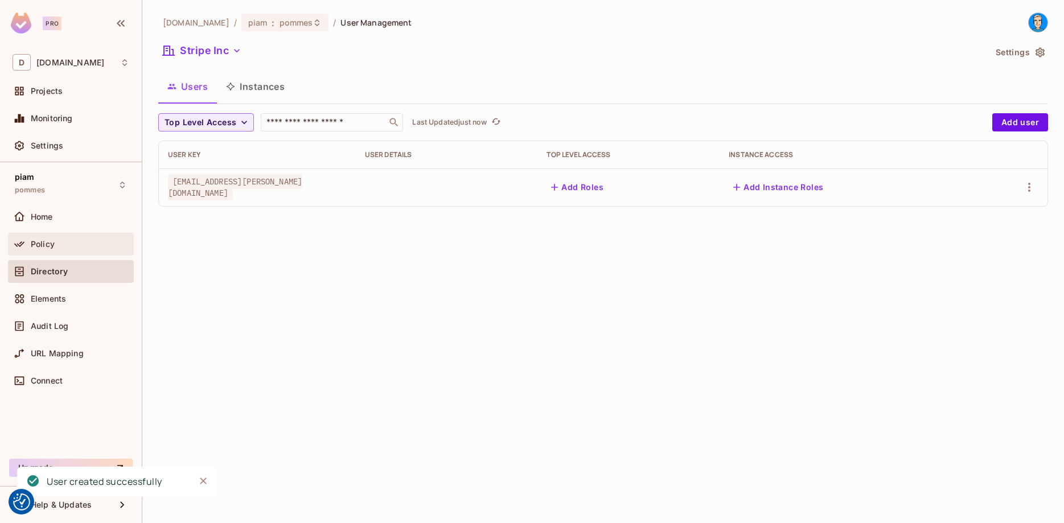
click at [73, 244] on div "Policy" at bounding box center [80, 244] width 99 height 9
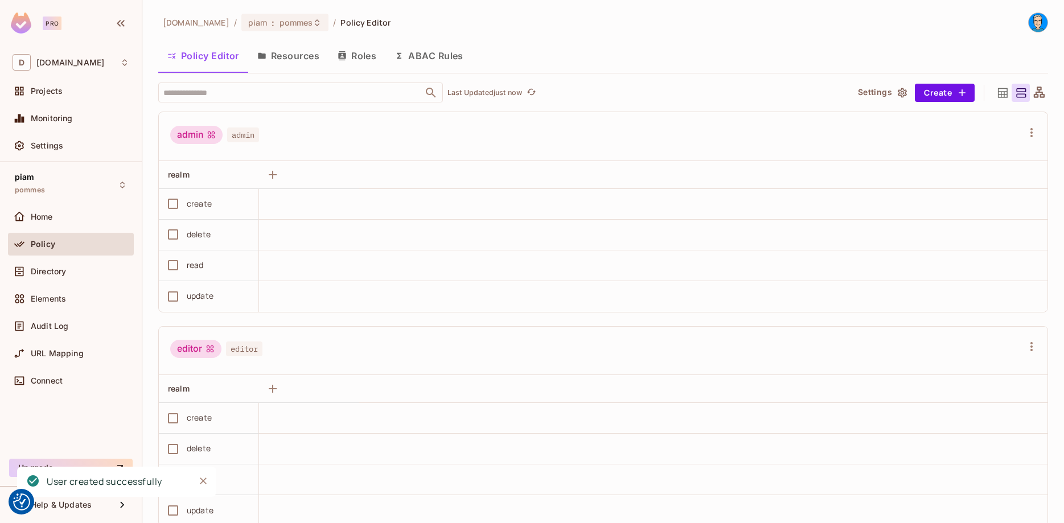
click at [298, 44] on button "Resources" at bounding box center [288, 56] width 80 height 28
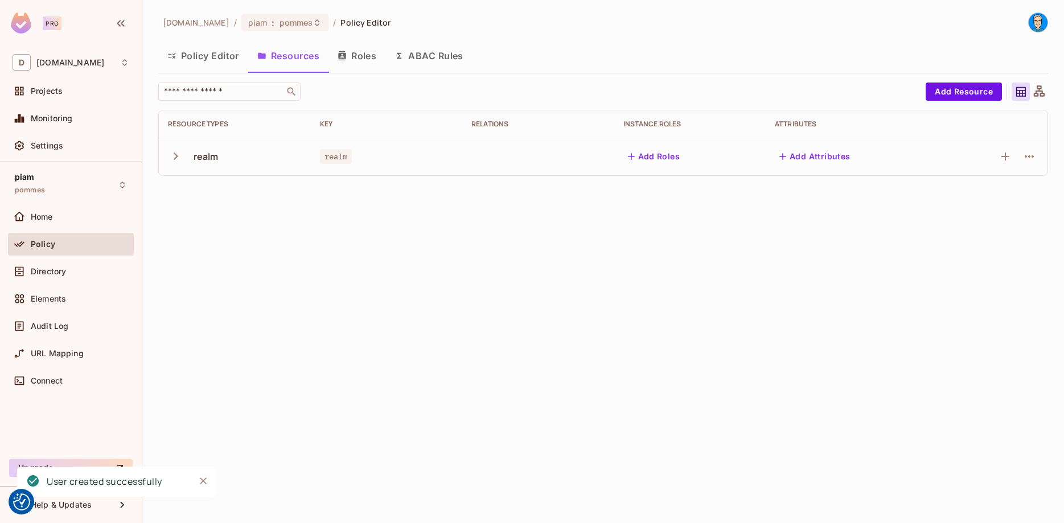
click at [220, 58] on button "Policy Editor" at bounding box center [203, 56] width 90 height 28
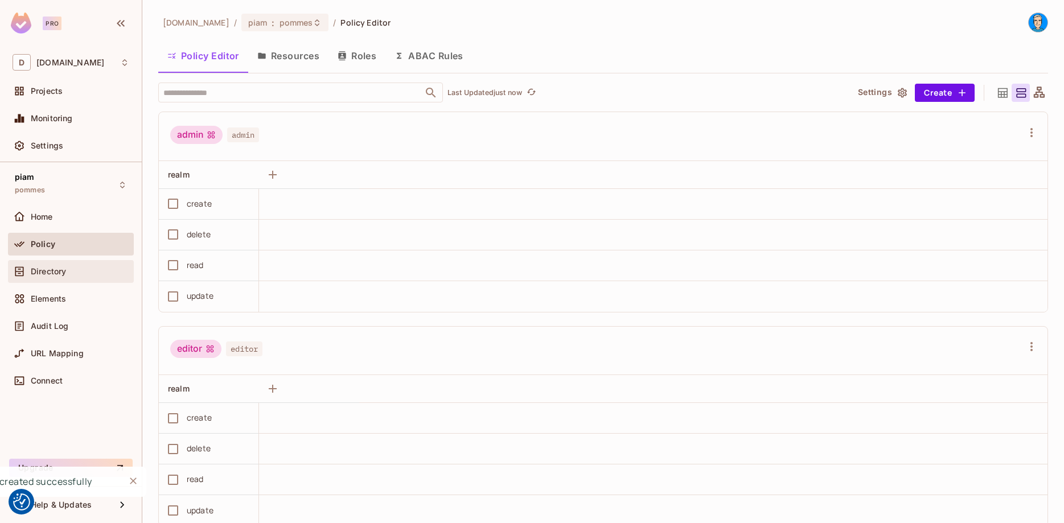
click at [48, 269] on span "Directory" at bounding box center [48, 271] width 35 height 9
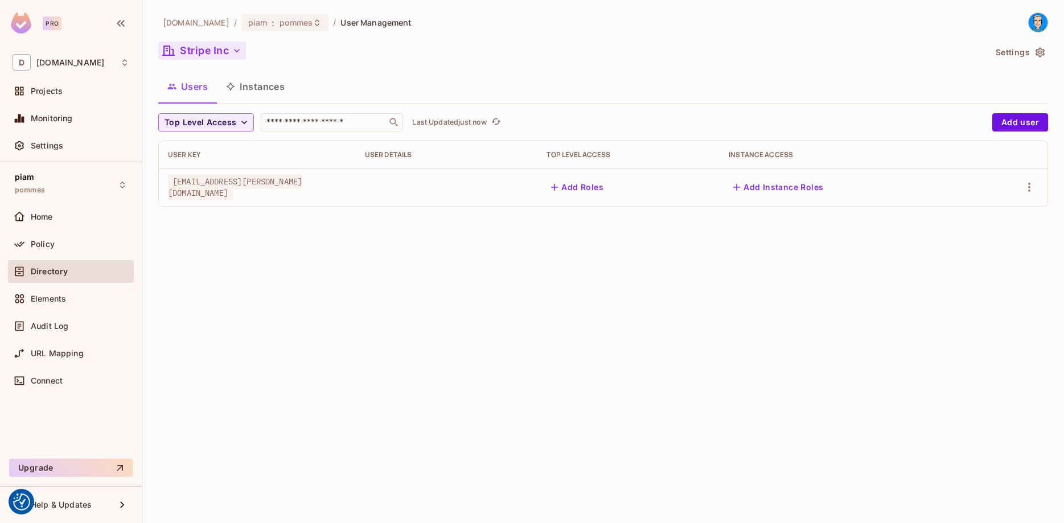
click at [220, 56] on button "Stripe Inc" at bounding box center [202, 51] width 88 height 18
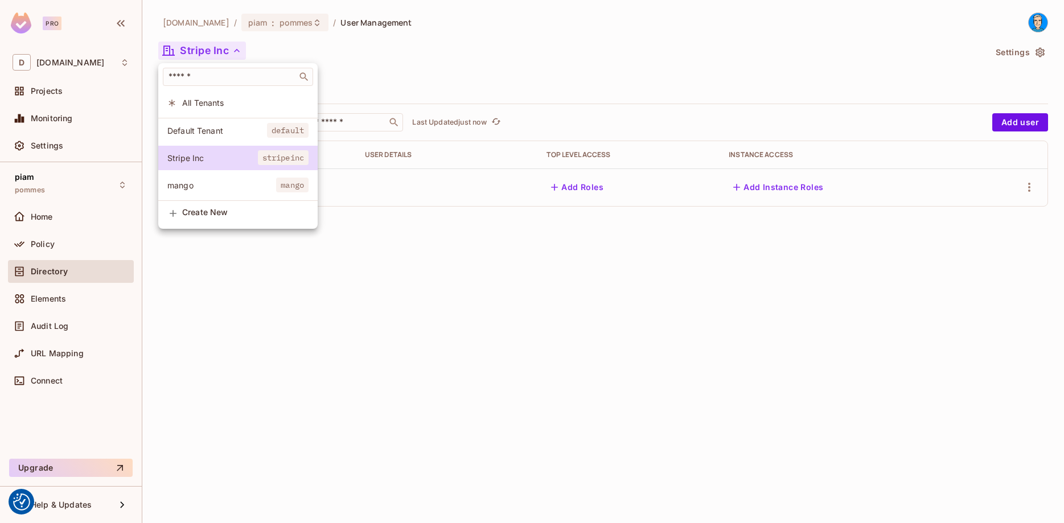
click at [396, 385] on div at bounding box center [532, 261] width 1064 height 523
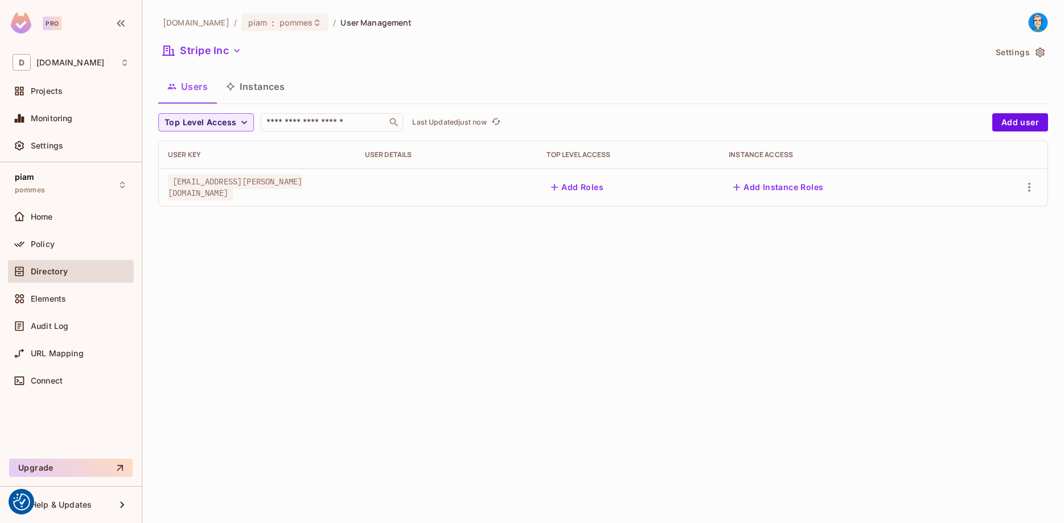
click at [63, 277] on div "Directory" at bounding box center [71, 272] width 117 height 14
click at [65, 246] on div "Policy" at bounding box center [80, 244] width 99 height 9
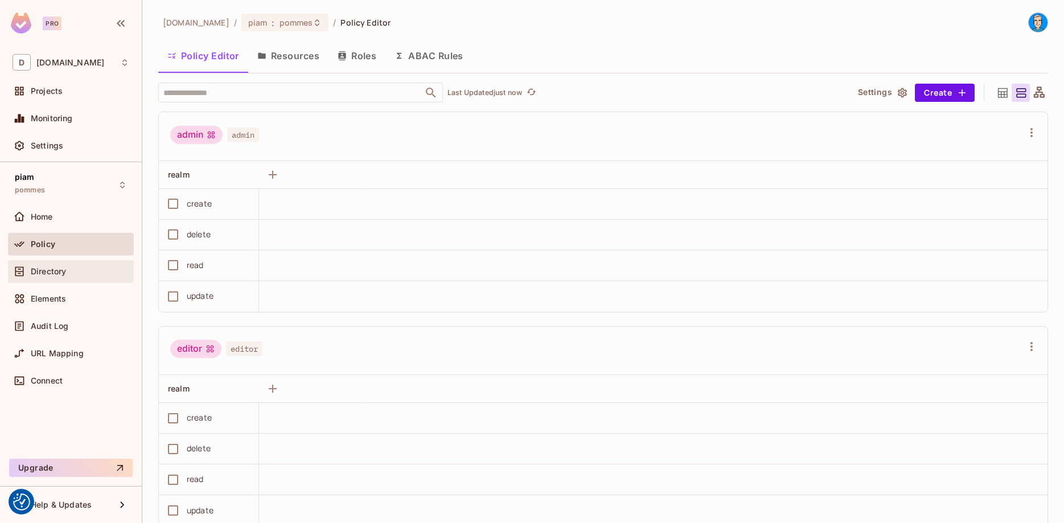
click at [65, 270] on span "Directory" at bounding box center [48, 271] width 35 height 9
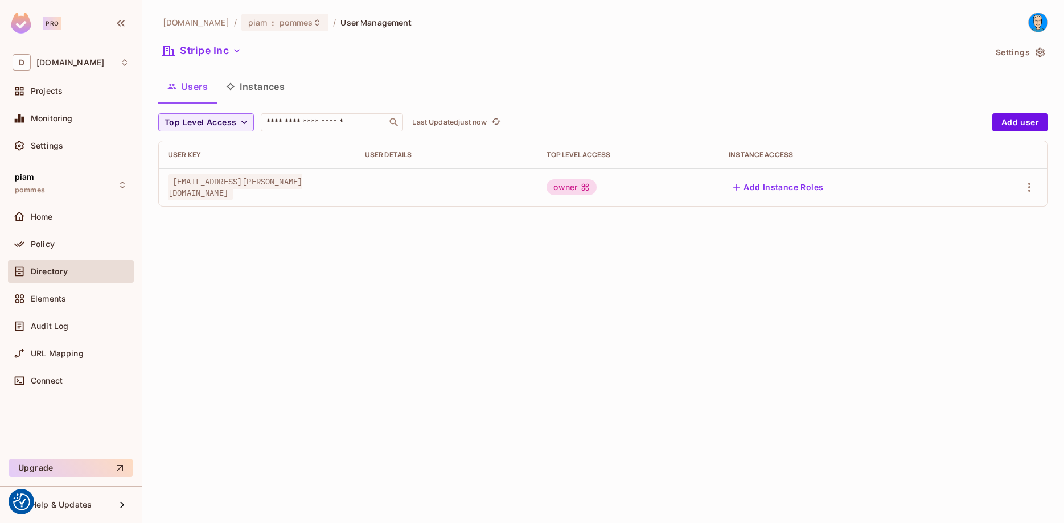
click at [501, 293] on div "datev.de / piam : pommes / User Management Stripe Inc Settings Users Instances …" at bounding box center [603, 261] width 922 height 523
click at [215, 50] on button "Stripe Inc" at bounding box center [202, 51] width 88 height 18
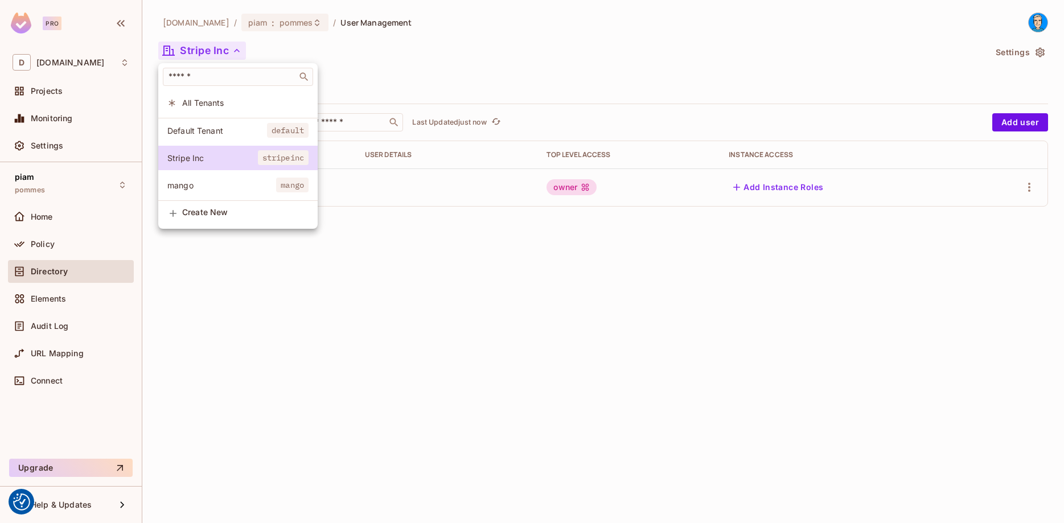
click at [214, 49] on div at bounding box center [532, 261] width 1064 height 523
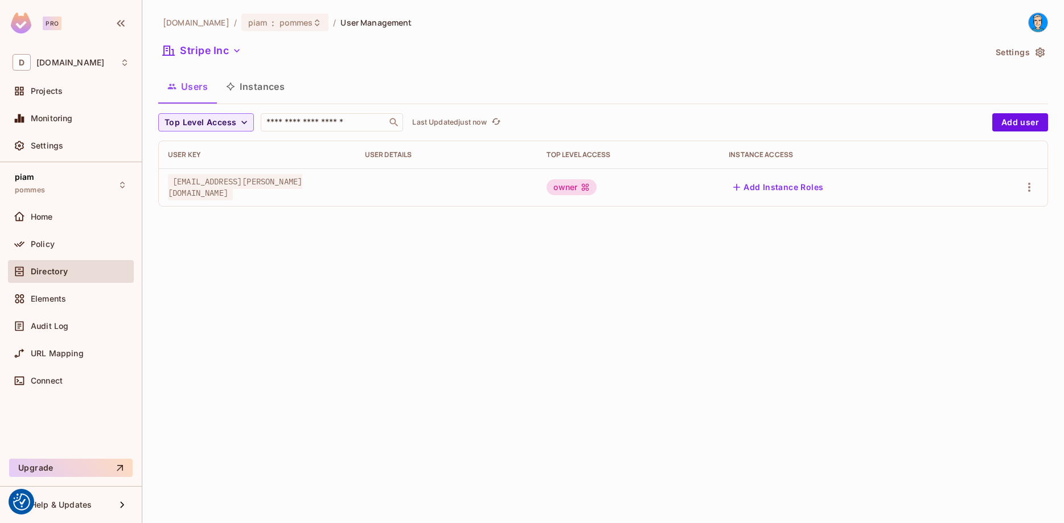
click at [222, 52] on button "Stripe Inc" at bounding box center [202, 51] width 88 height 18
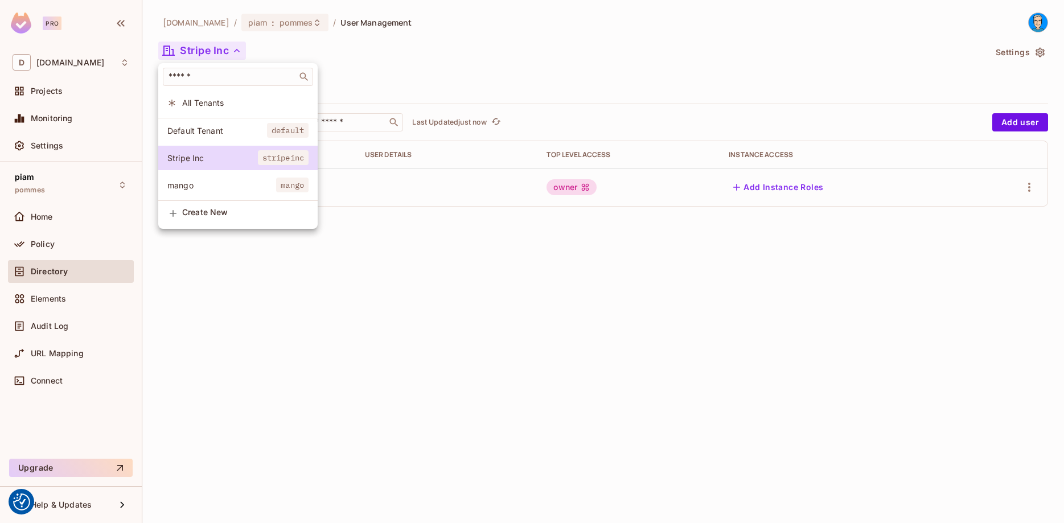
click at [398, 257] on div at bounding box center [532, 261] width 1064 height 523
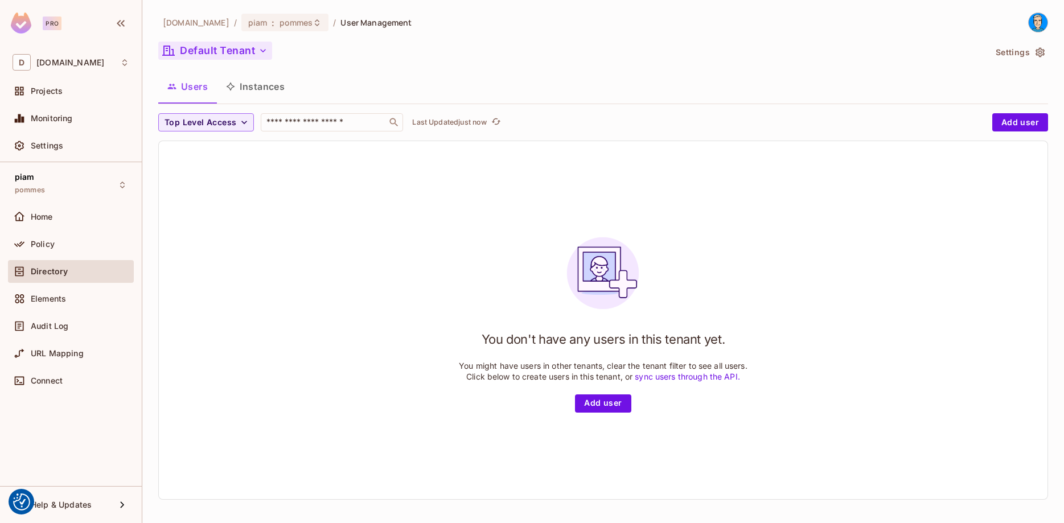
click at [203, 45] on button "Default Tenant" at bounding box center [215, 51] width 114 height 18
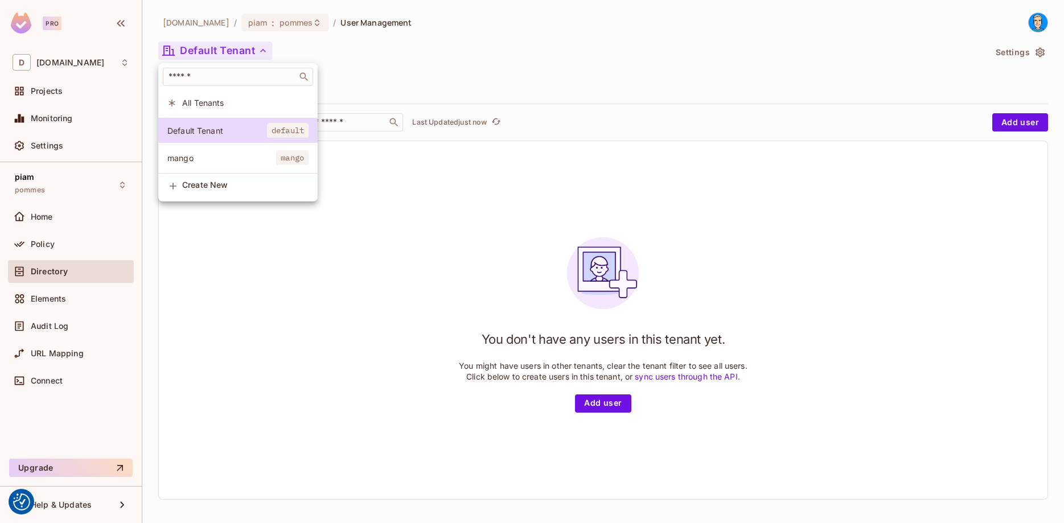
click at [205, 46] on div at bounding box center [532, 261] width 1064 height 523
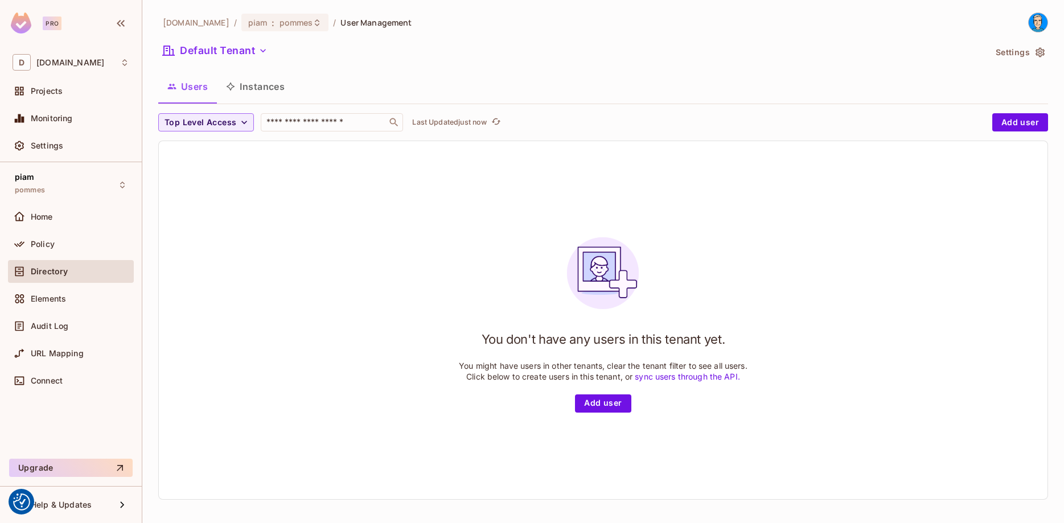
click at [769, 267] on div "You don't have any users in this tenant yet. You might have users in other tena…" at bounding box center [603, 320] width 889 height 358
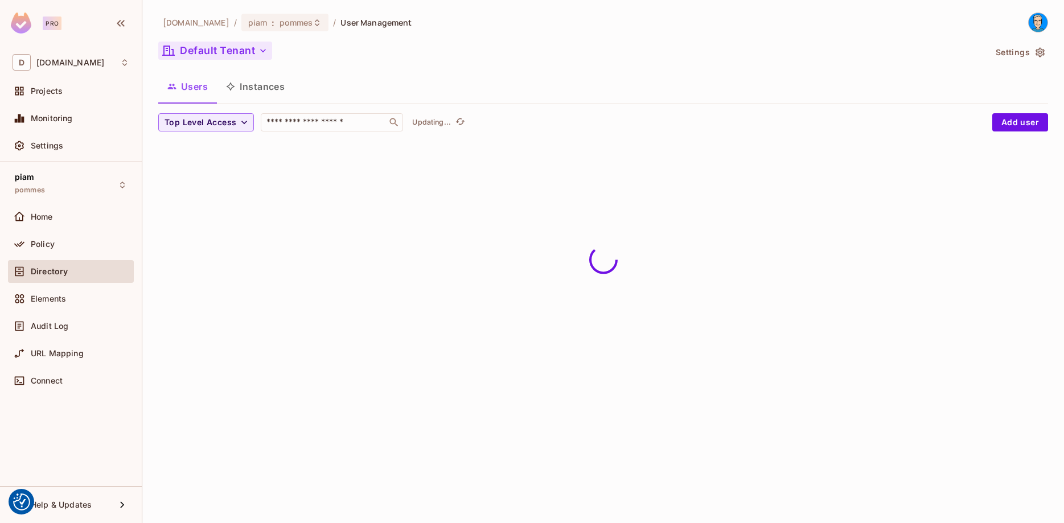
click at [180, 50] on button "Default Tenant" at bounding box center [215, 51] width 114 height 18
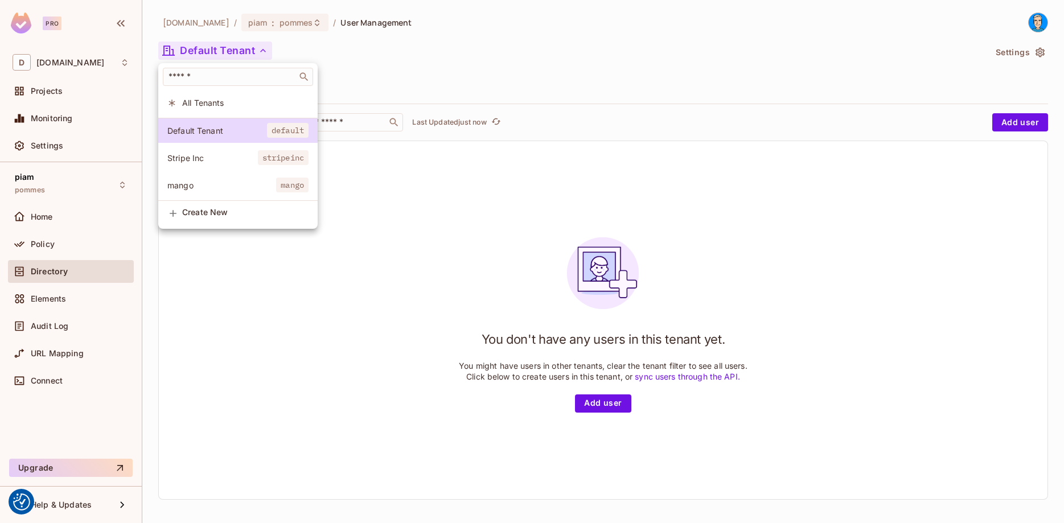
click at [206, 163] on li "Stripe Inc stripeinc" at bounding box center [237, 158] width 159 height 24
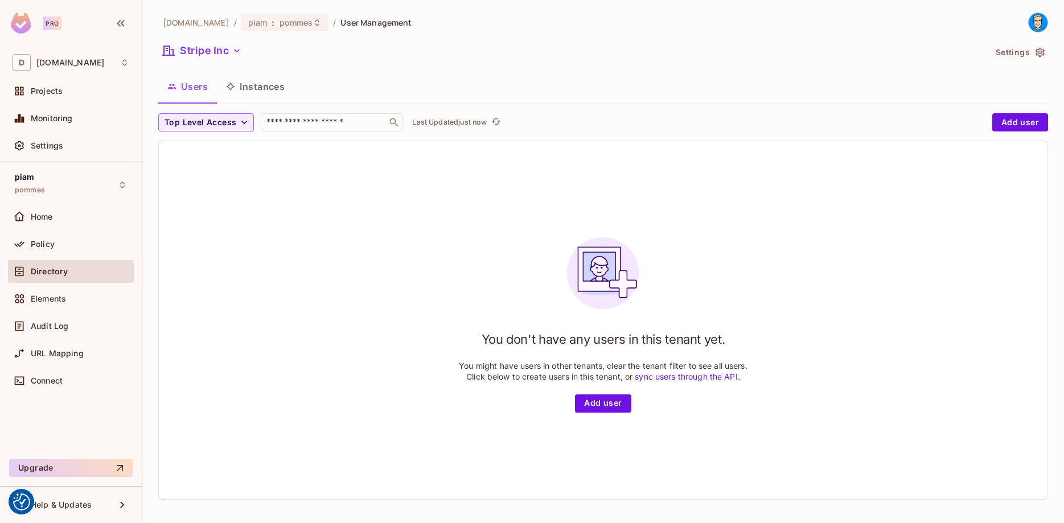
click at [203, 184] on div "You don't have any users in this tenant yet. You might have users in other tena…" at bounding box center [603, 320] width 889 height 358
click at [264, 233] on div "You don't have any users in this tenant yet. You might have users in other tena…" at bounding box center [603, 318] width 889 height 358
